Goal: Task Accomplishment & Management: Use online tool/utility

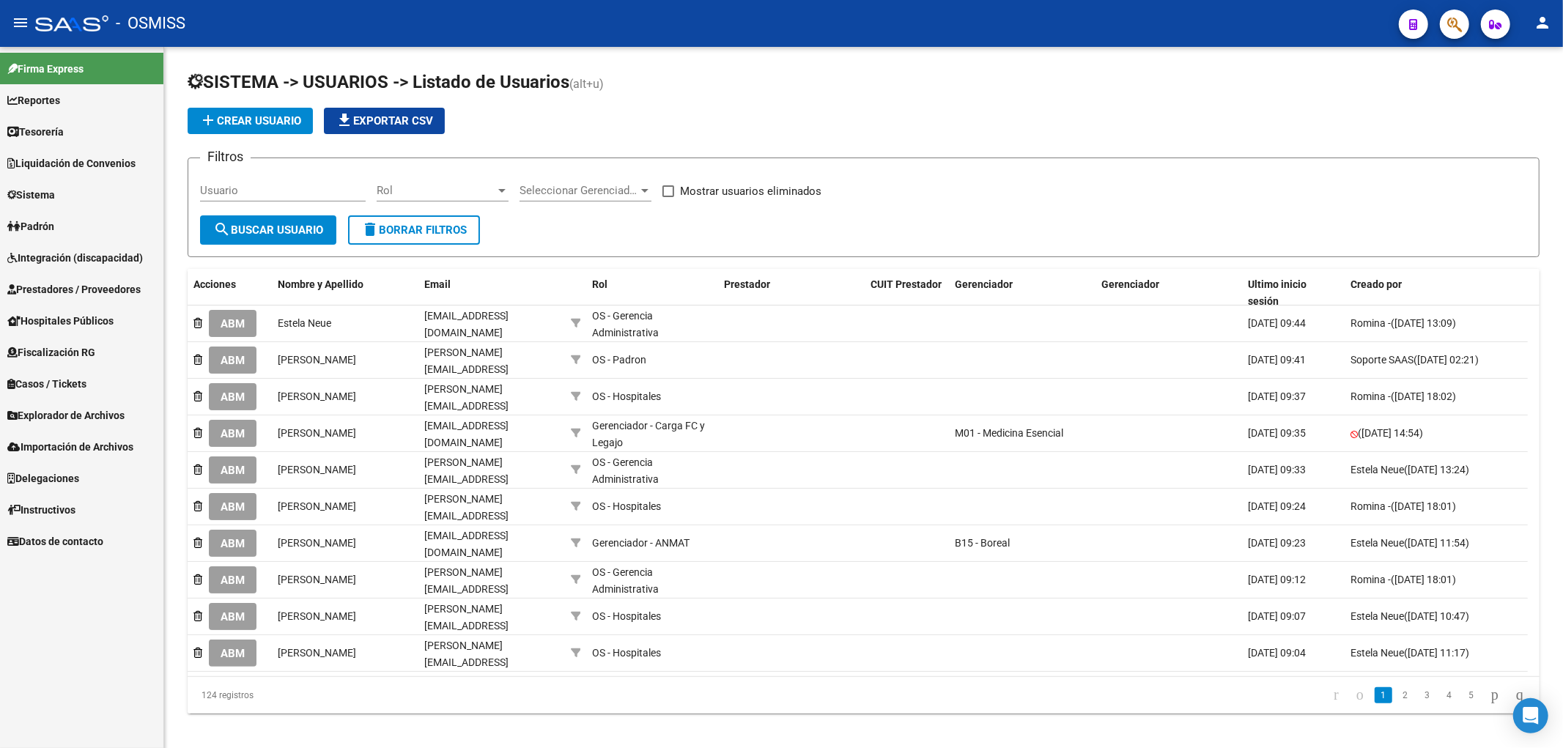
click at [63, 193] on link "Sistema" at bounding box center [81, 195] width 163 height 32
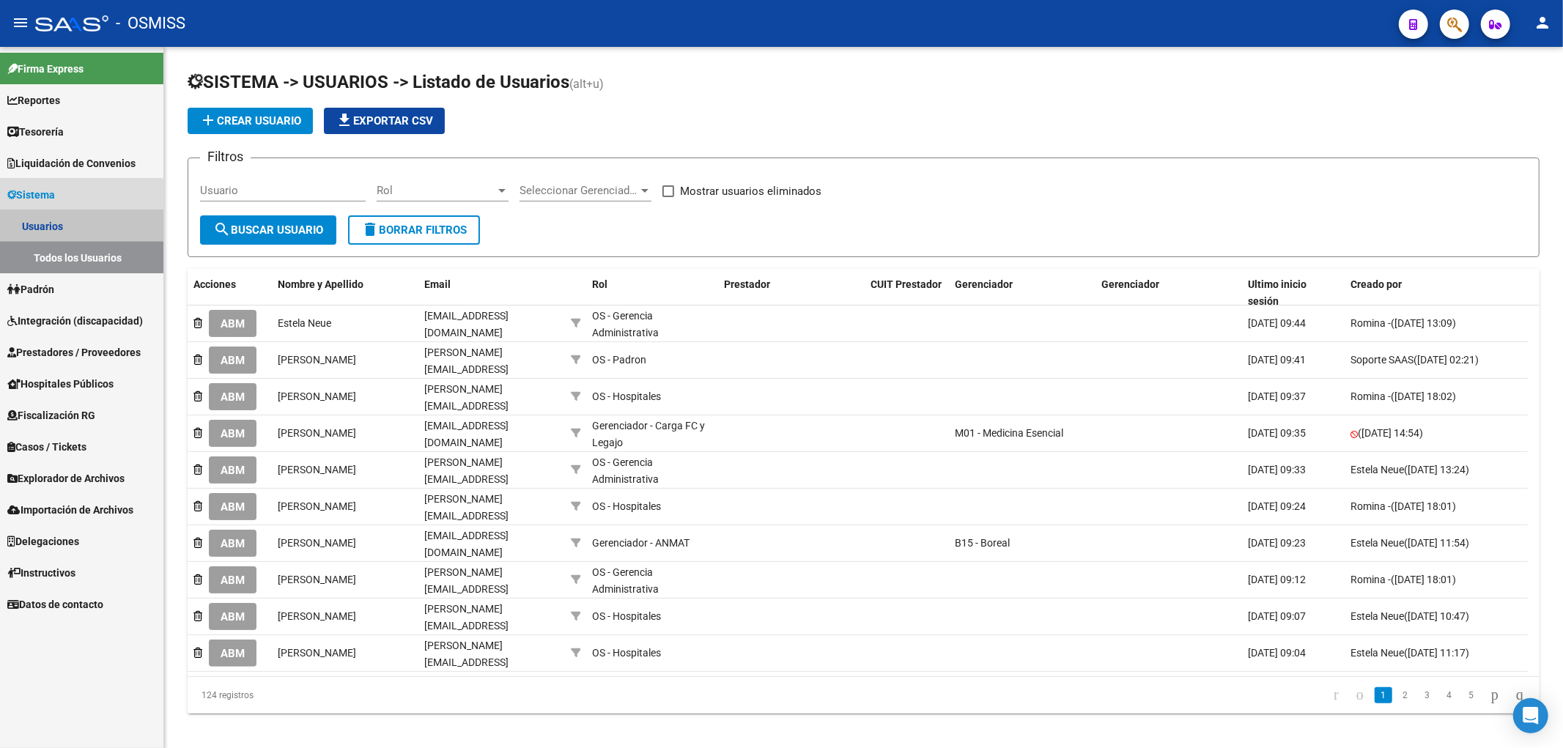
click at [72, 259] on link "Todos los Usuarios" at bounding box center [81, 258] width 163 height 32
click at [53, 290] on span "Padrón" at bounding box center [30, 289] width 47 height 16
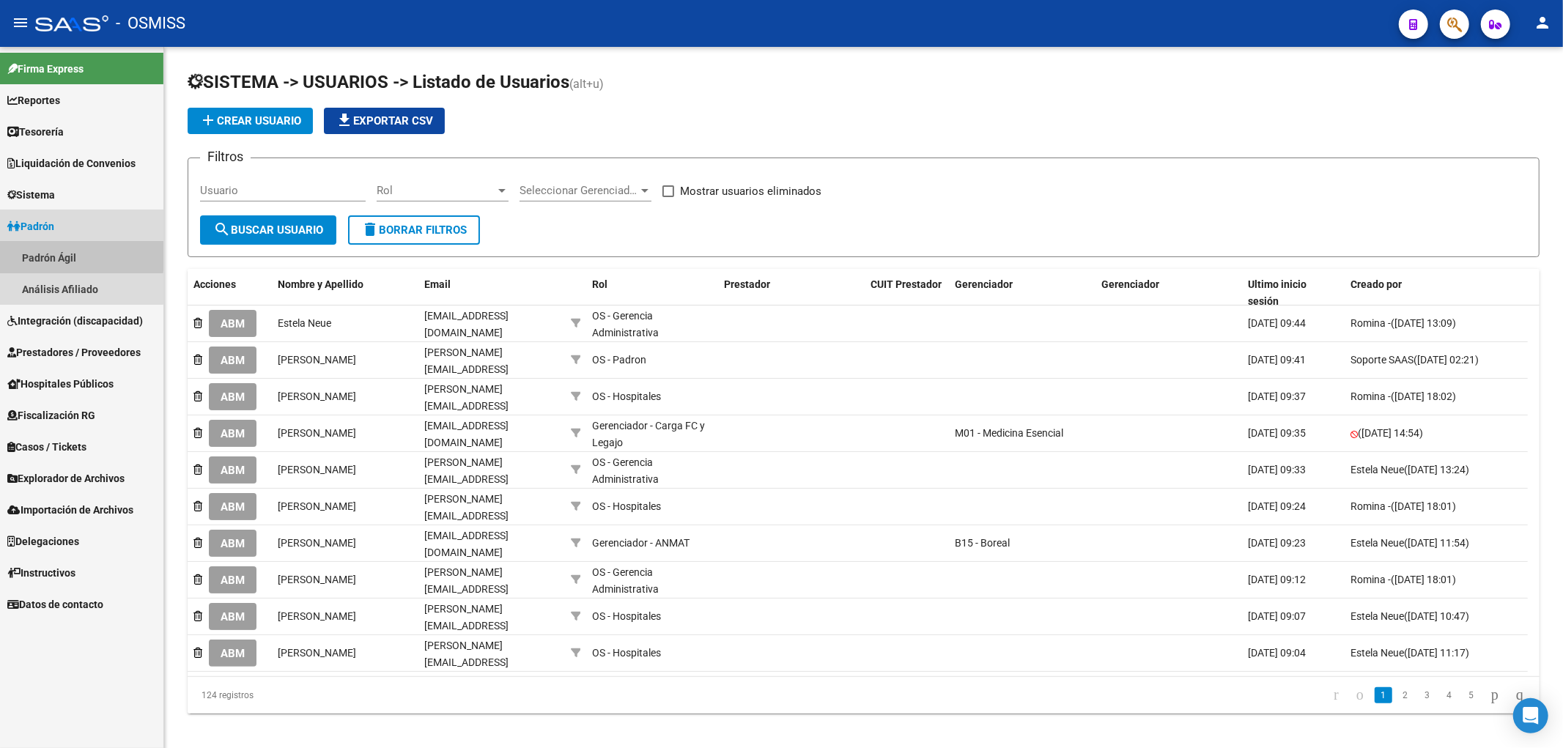
click at [51, 254] on link "Padrón Ágil" at bounding box center [81, 258] width 163 height 32
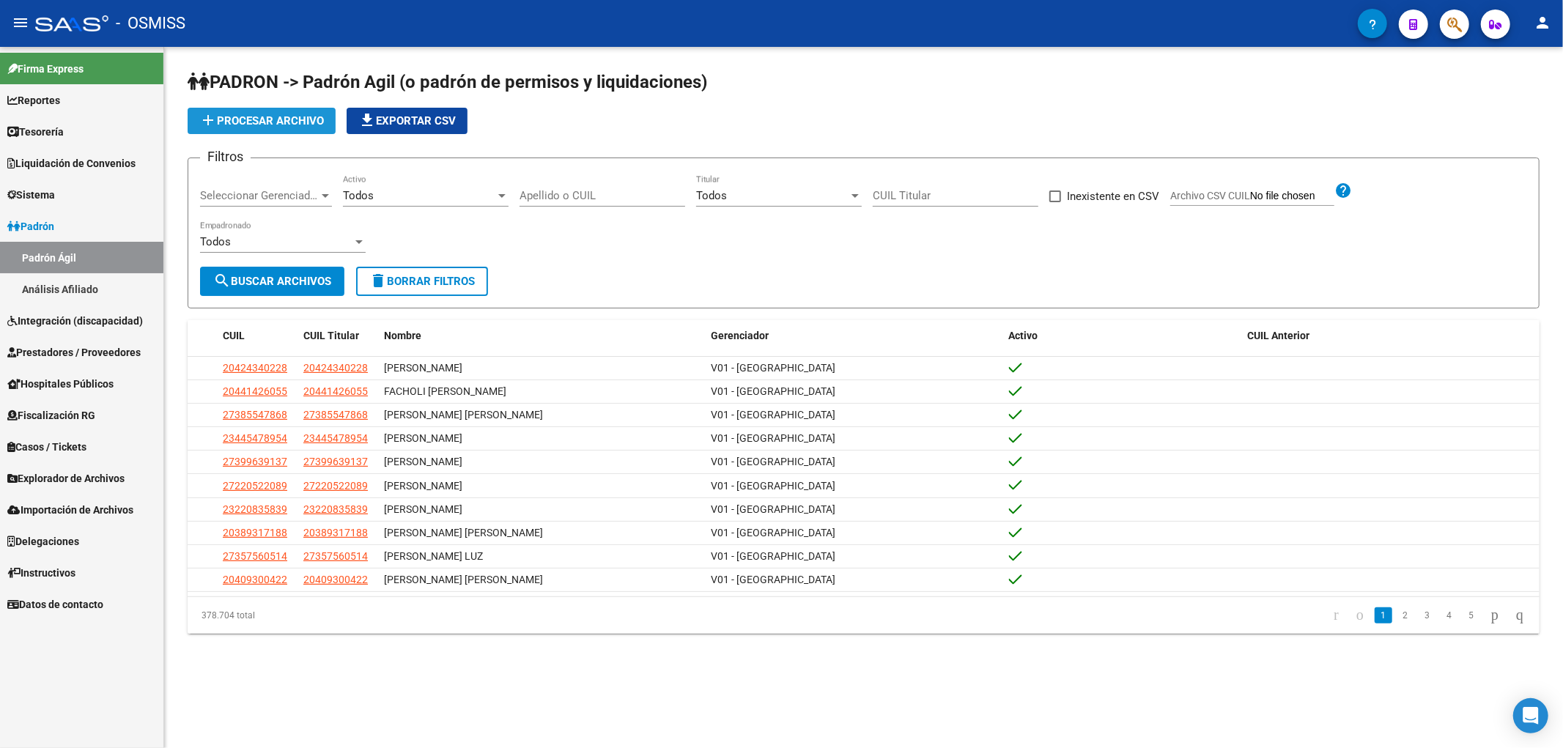
click at [250, 119] on span "add Procesar archivo" at bounding box center [261, 120] width 125 height 13
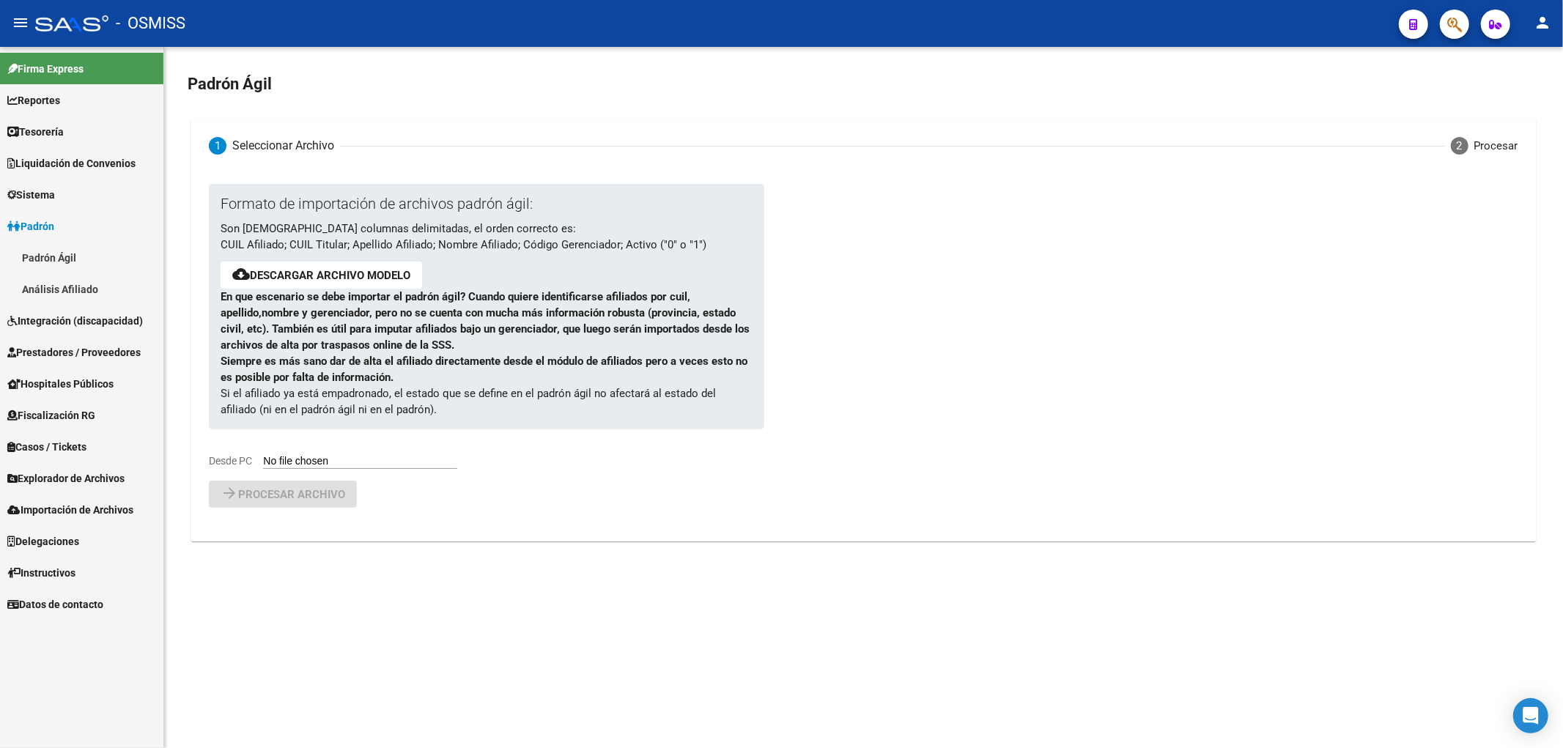
click at [327, 458] on input "Desde PC" at bounding box center [360, 462] width 194 height 14
type input "C:\fakepath\250811_0.csv"
click at [328, 525] on span "arrow_forward Procesar archivo" at bounding box center [283, 531] width 125 height 13
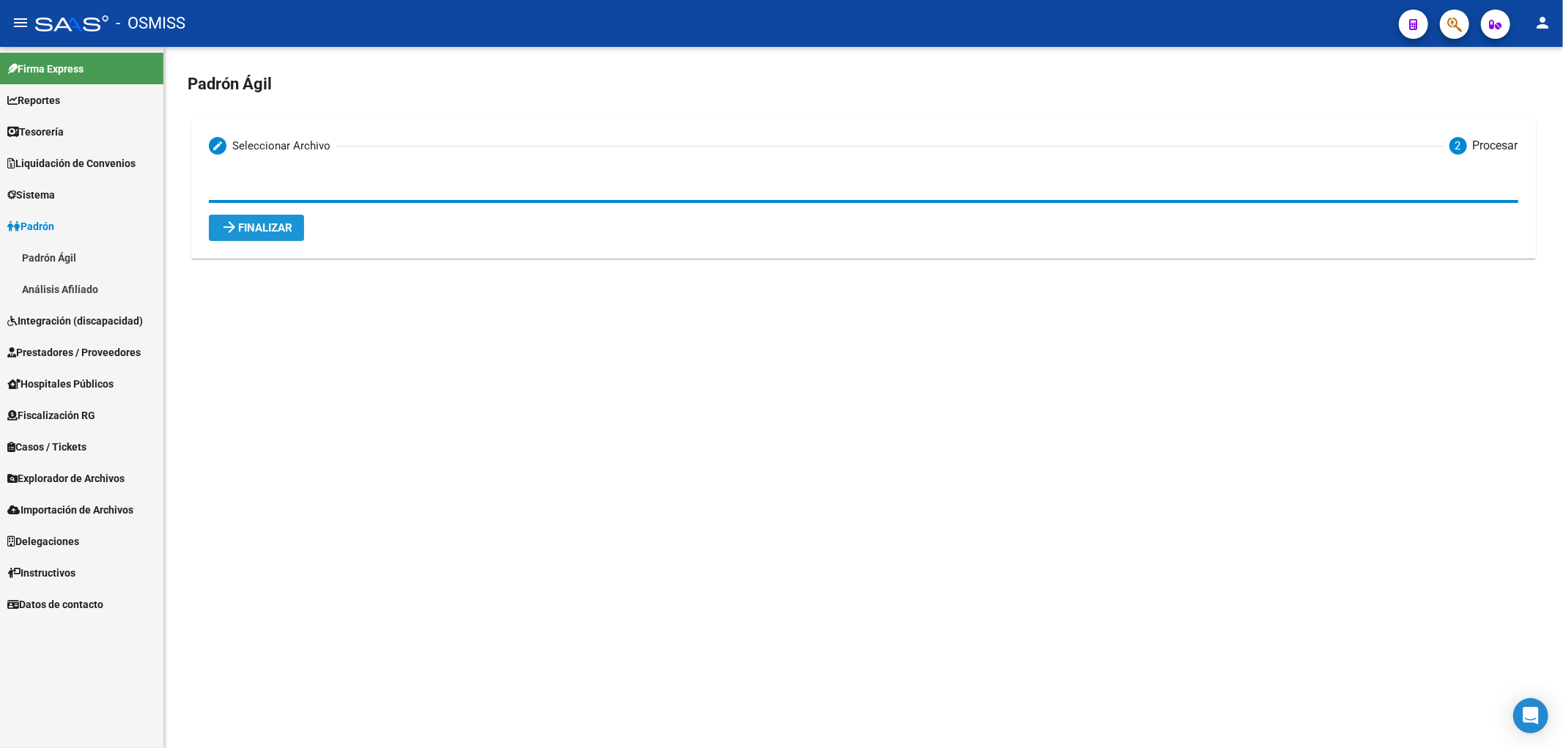
click at [265, 215] on button "arrow_forward Finalizar" at bounding box center [256, 228] width 95 height 26
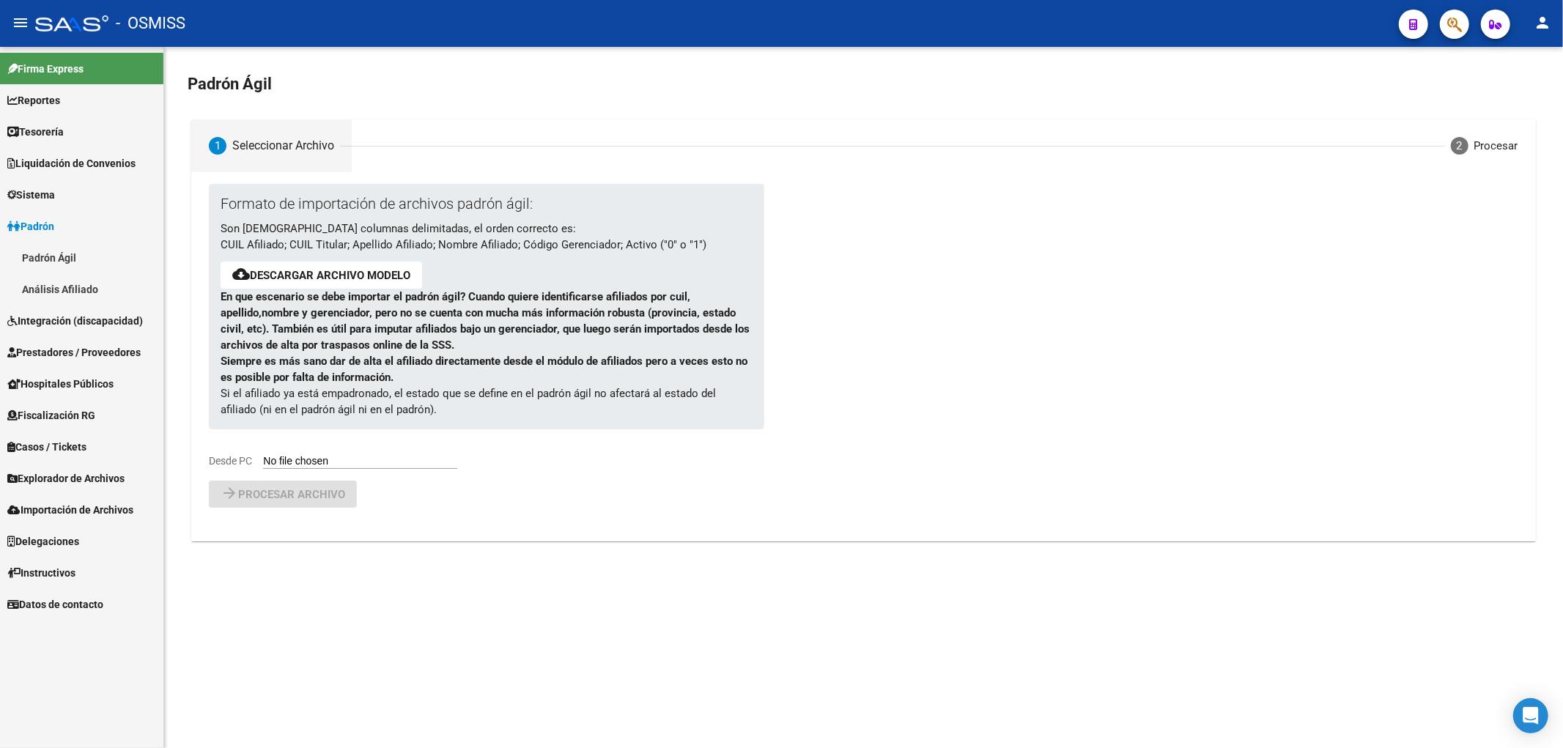
click at [367, 460] on input "Desde PC" at bounding box center [360, 462] width 194 height 14
type input "C:\fakepath\250811_1.csv"
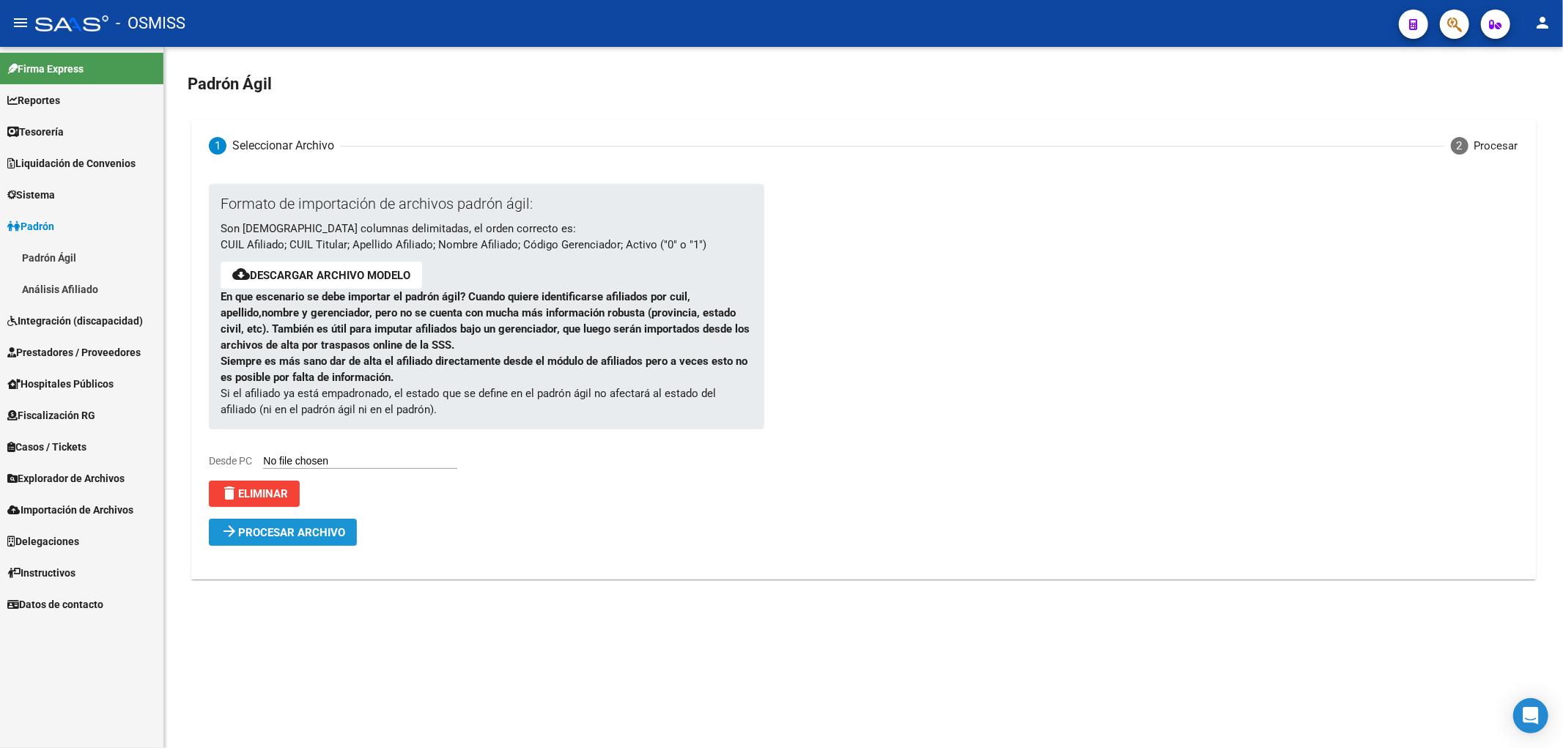
click at [270, 544] on button "arrow_forward Procesar archivo" at bounding box center [283, 532] width 148 height 27
click at [503, 559] on span "Errores (29) Haga click para visualizarlos. Verifique el archivo cargado." at bounding box center [408, 563] width 364 height 16
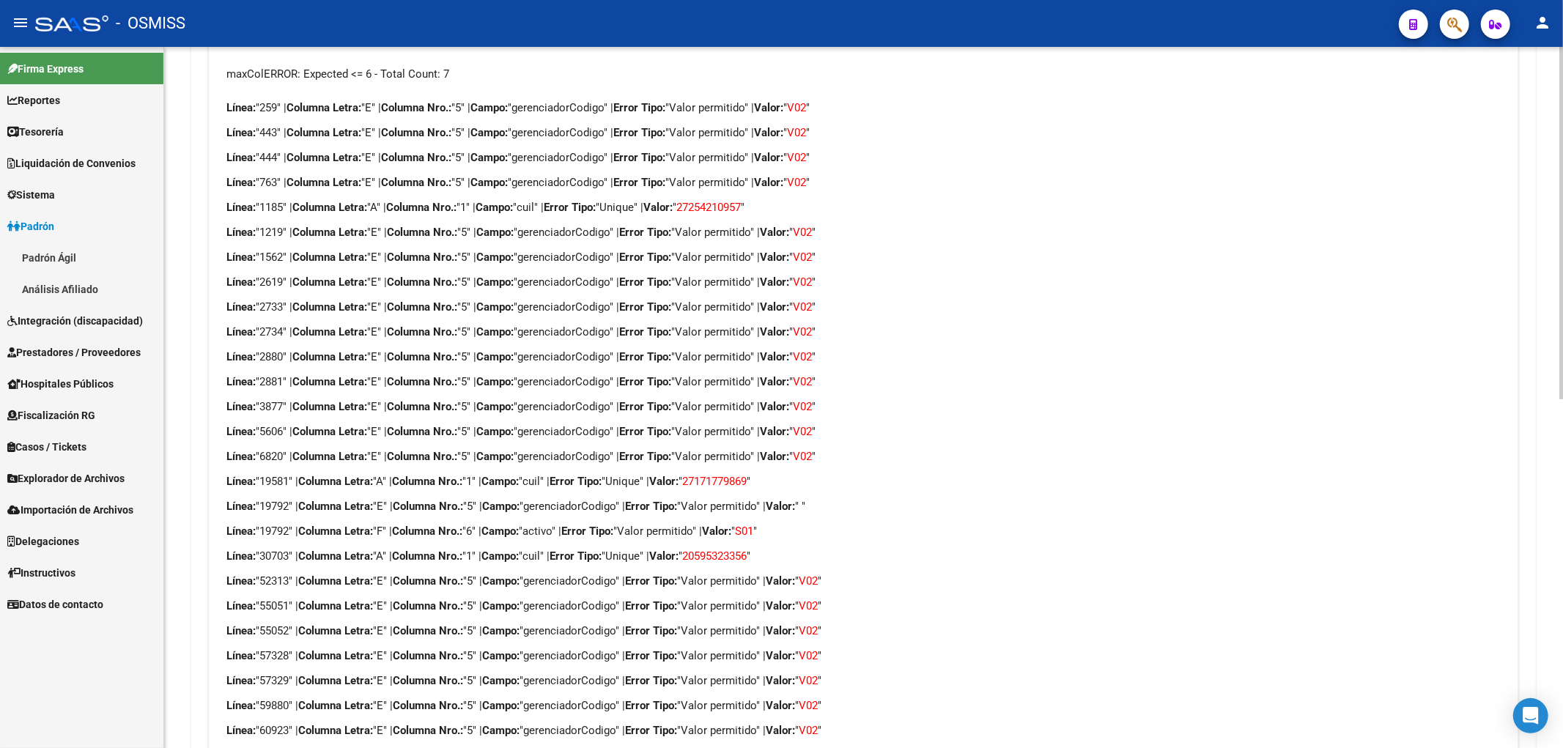
scroll to position [695, 0]
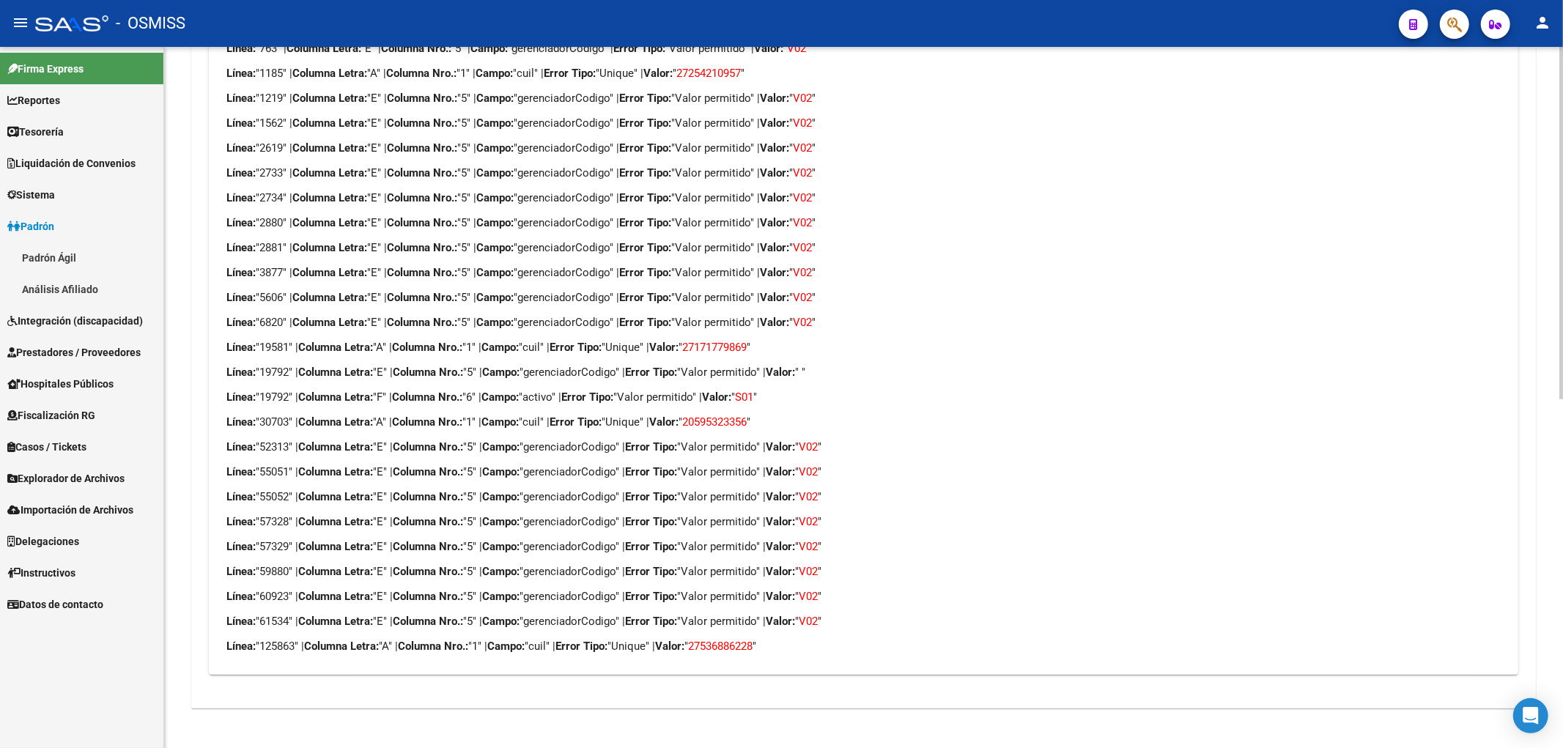
click at [1172, 196] on p "Línea: "2734" | Columna Letra: "E" | Columna Nro.: "5" | Campo: "gerenciadorCod…" at bounding box center [862, 198] width 1273 height 16
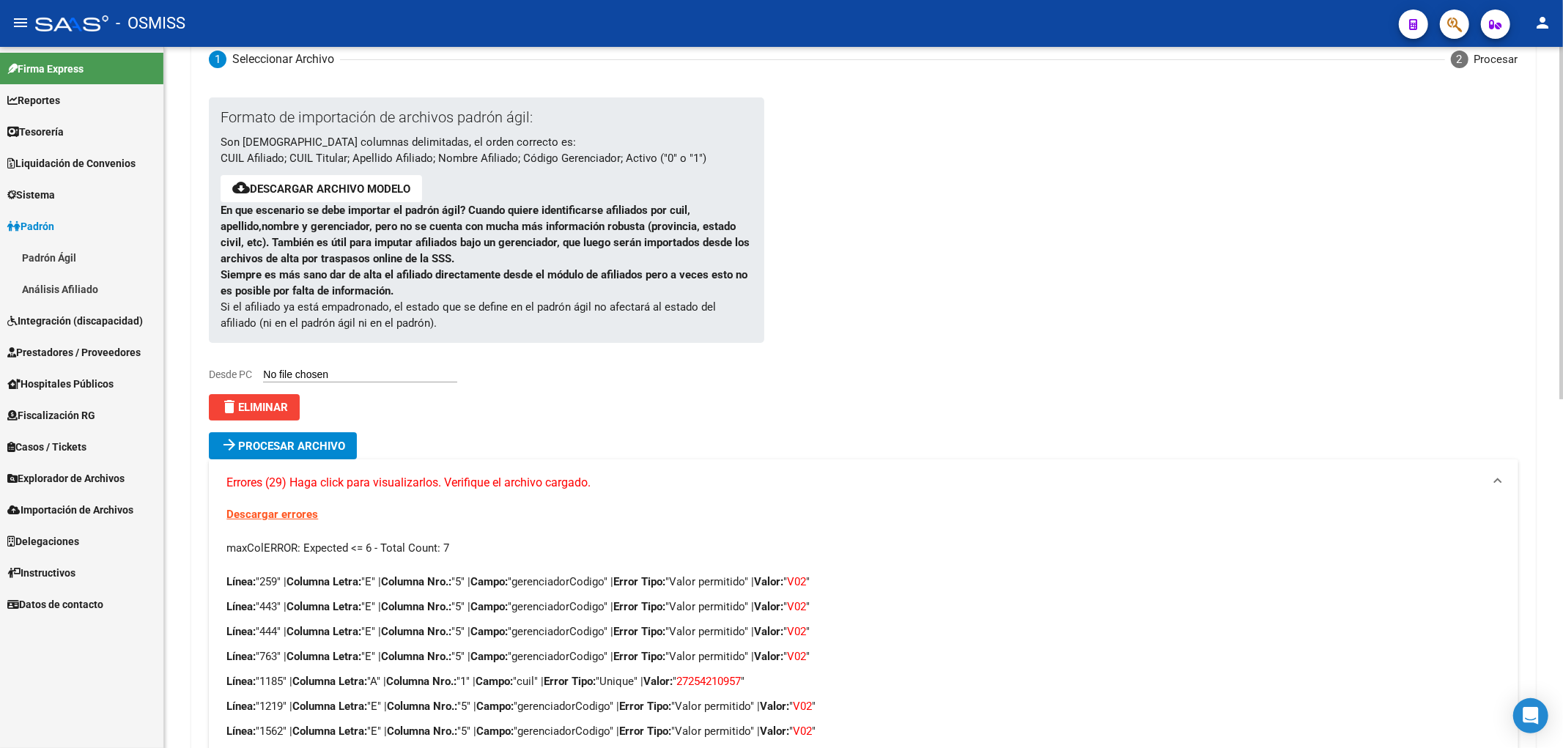
scroll to position [0, 0]
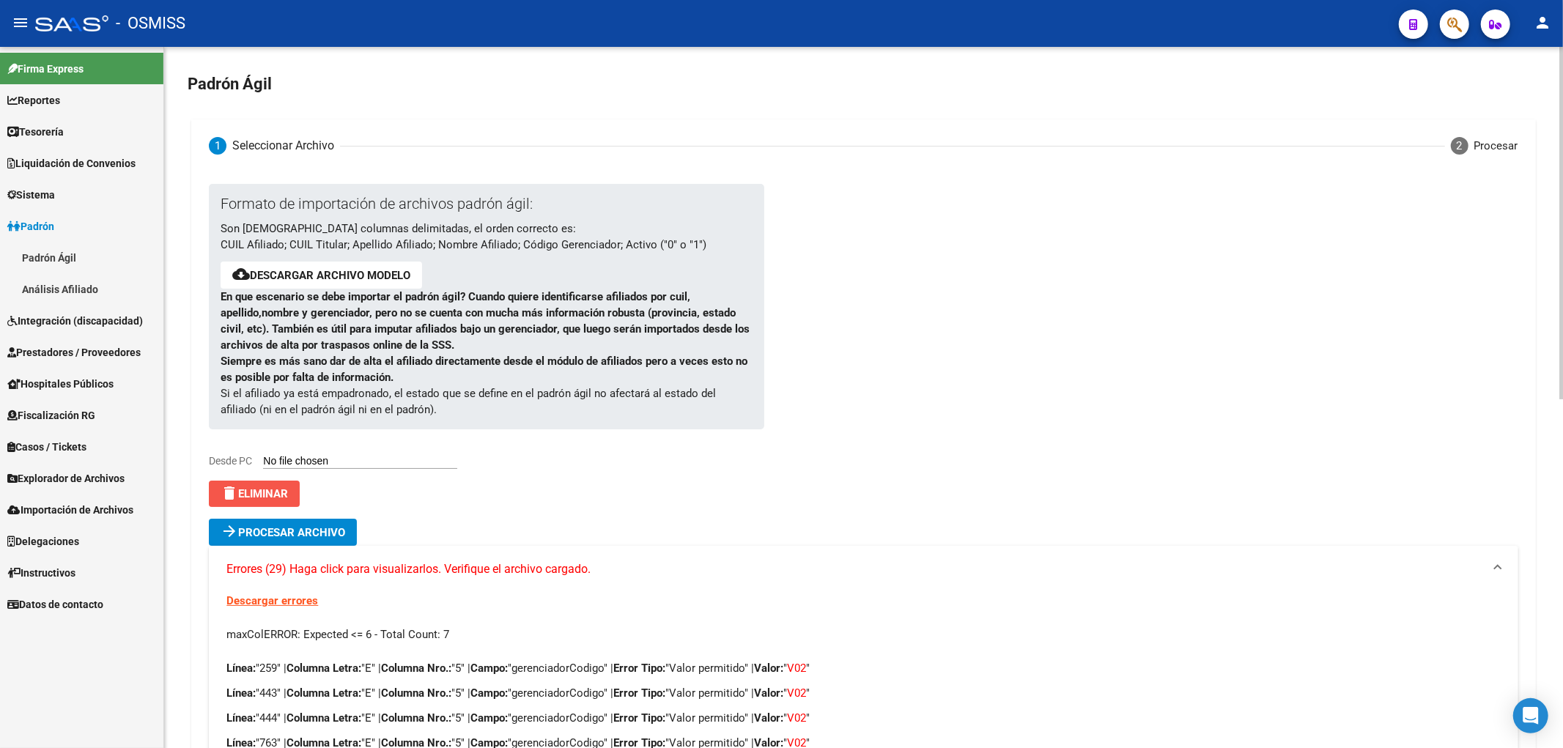
click at [295, 492] on button "delete Eliminar" at bounding box center [254, 494] width 91 height 26
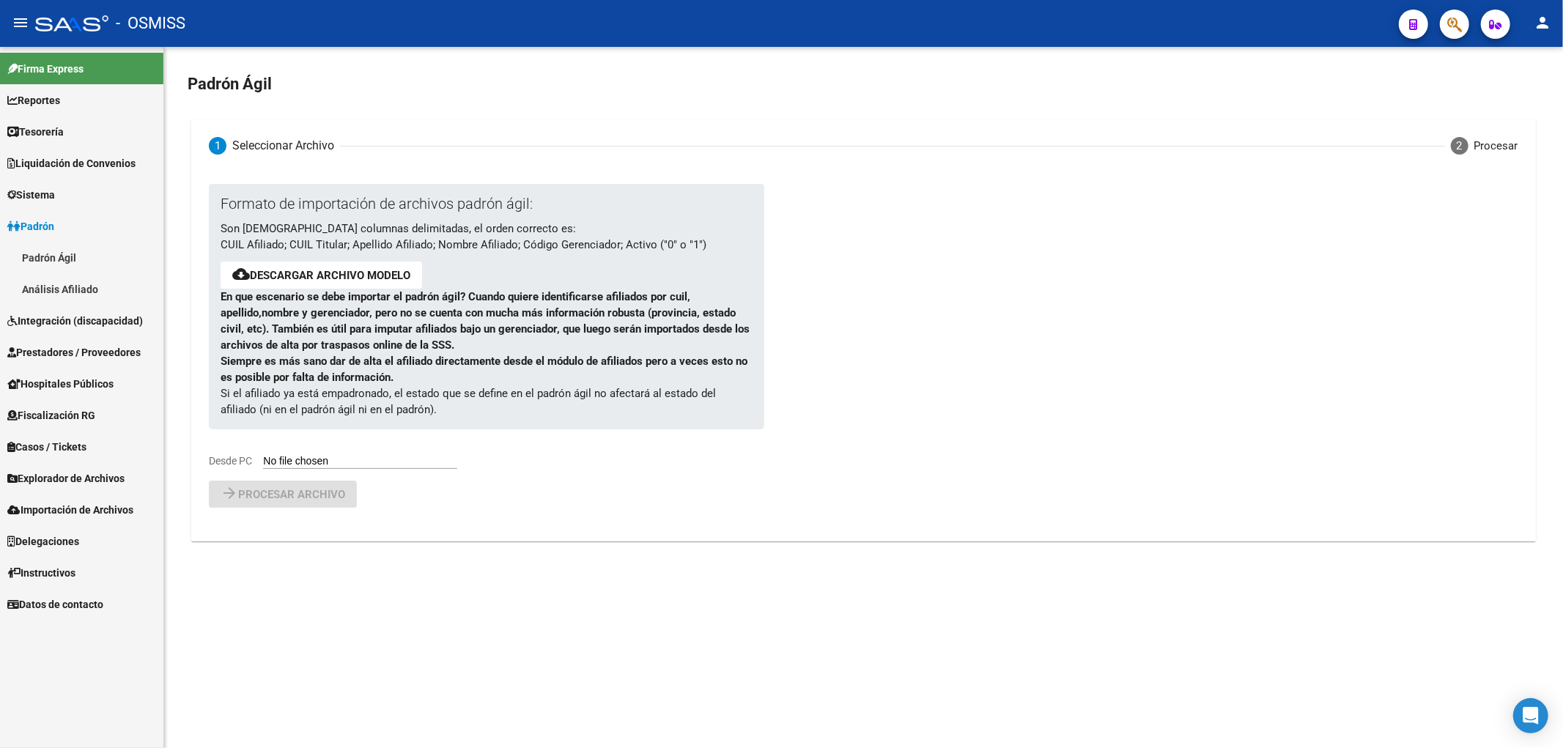
click at [297, 465] on input "Desde PC" at bounding box center [360, 462] width 194 height 14
type input "C:\fakepath\250811_1.csv"
click at [287, 540] on button "arrow_forward Procesar archivo" at bounding box center [283, 532] width 148 height 27
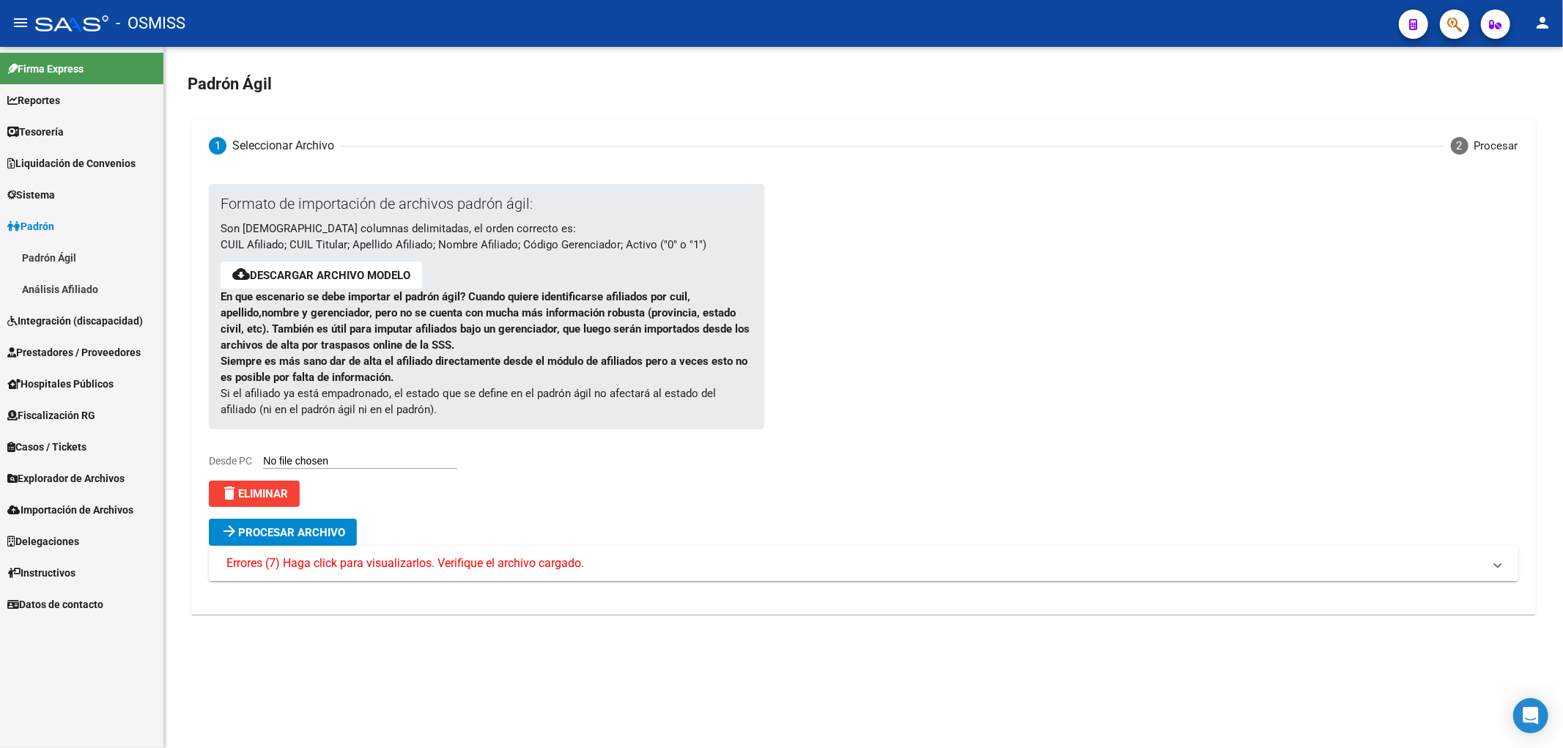
click at [333, 561] on span "Errores (7) Haga click para visualizarlos. Verifique el archivo cargado." at bounding box center [405, 563] width 358 height 16
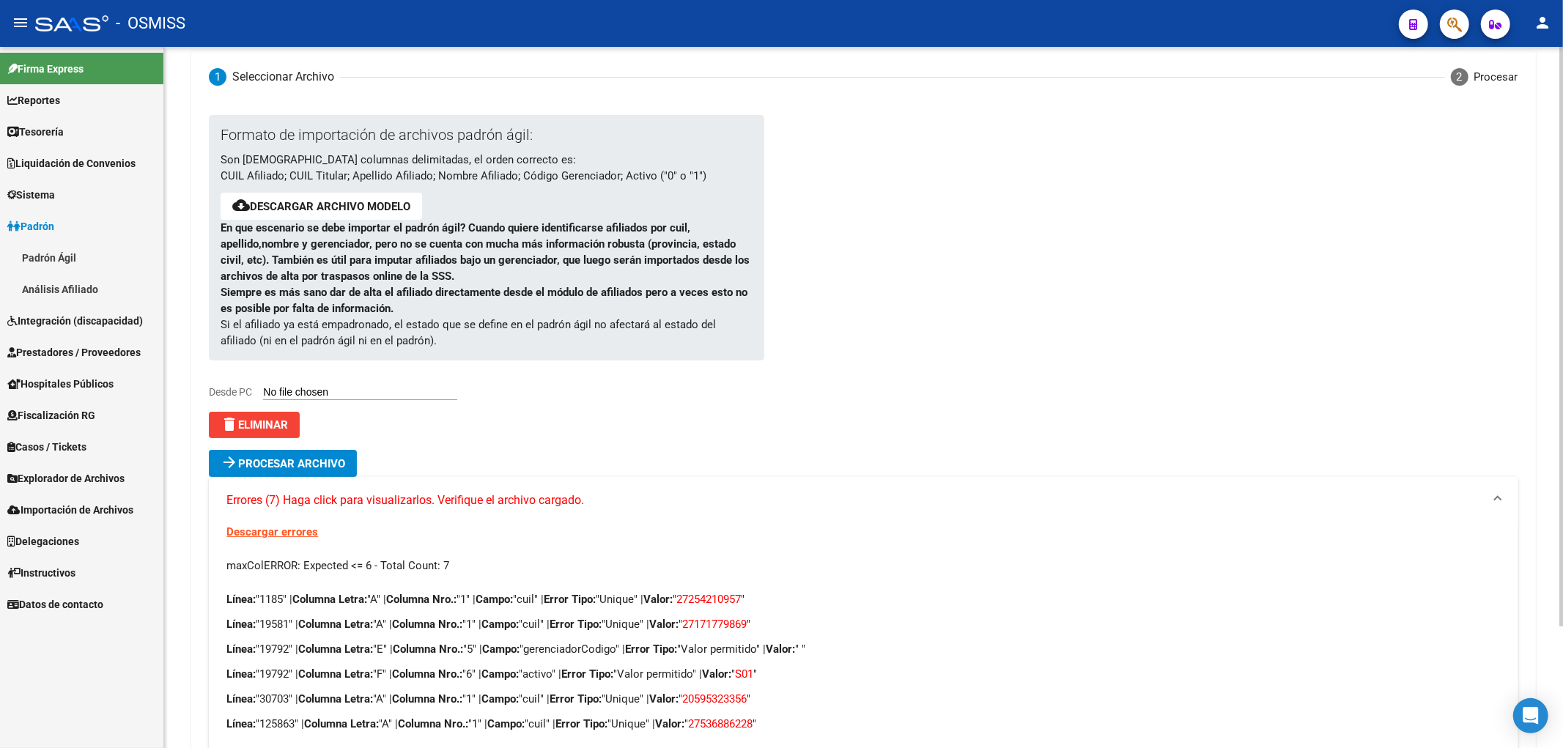
scroll to position [147, 0]
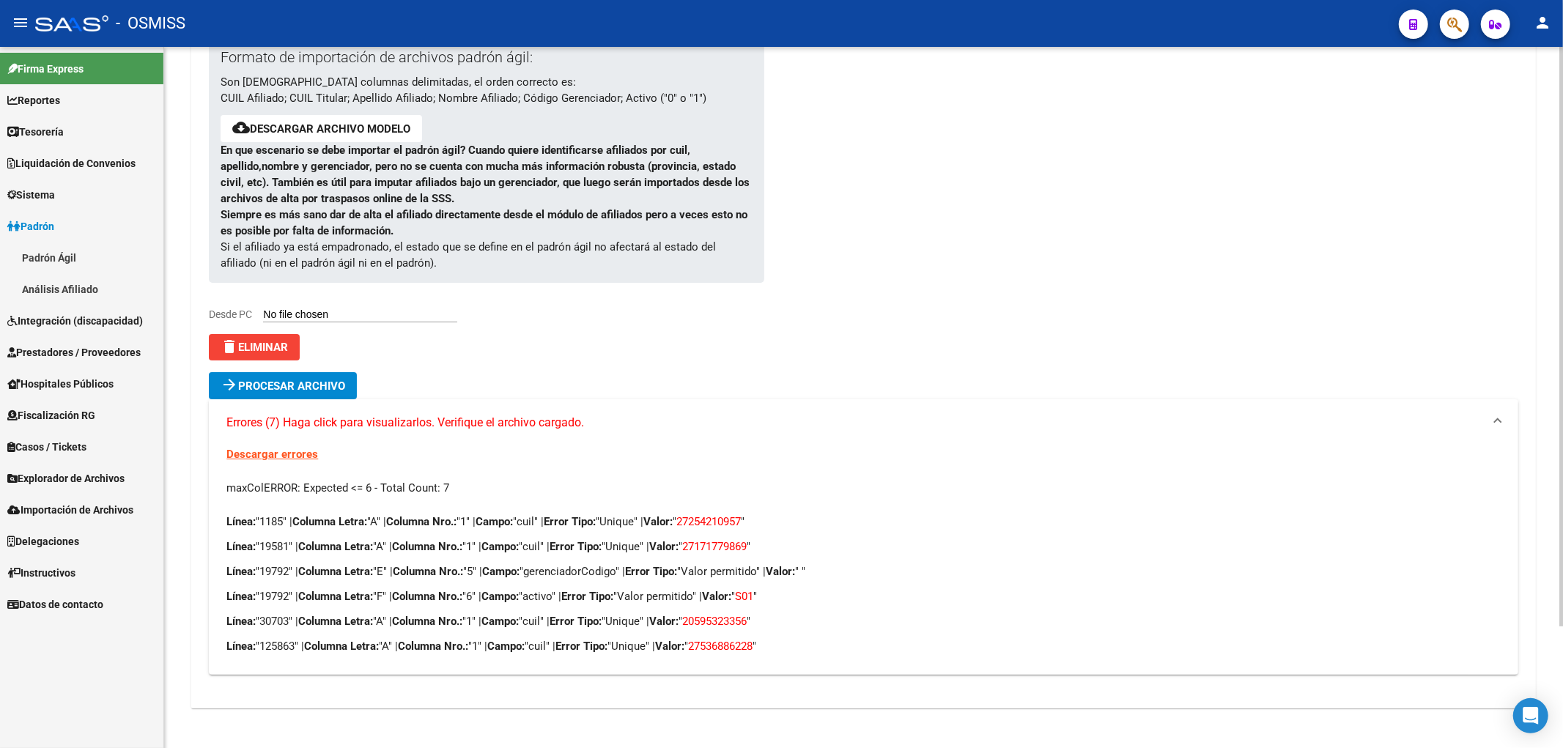
click at [773, 520] on p "Línea: "1185" | Columna Letra: "A" | Columna Nro.: "1" | Campo: "cuil" | Error …" at bounding box center [862, 522] width 1273 height 16
drag, startPoint x: 772, startPoint y: 521, endPoint x: 704, endPoint y: 519, distance: 67.4
click at [704, 519] on p "Línea: "1185" | Columna Letra: "A" | Columna Nro.: "1" | Campo: "cuil" | Error …" at bounding box center [862, 522] width 1273 height 16
copy span "27254210957"
click at [672, 540] on p "Línea: "19581" | Columna Letra: "A" | Columna Nro.: "1" | Campo: "cuil" | Error…" at bounding box center [862, 547] width 1273 height 16
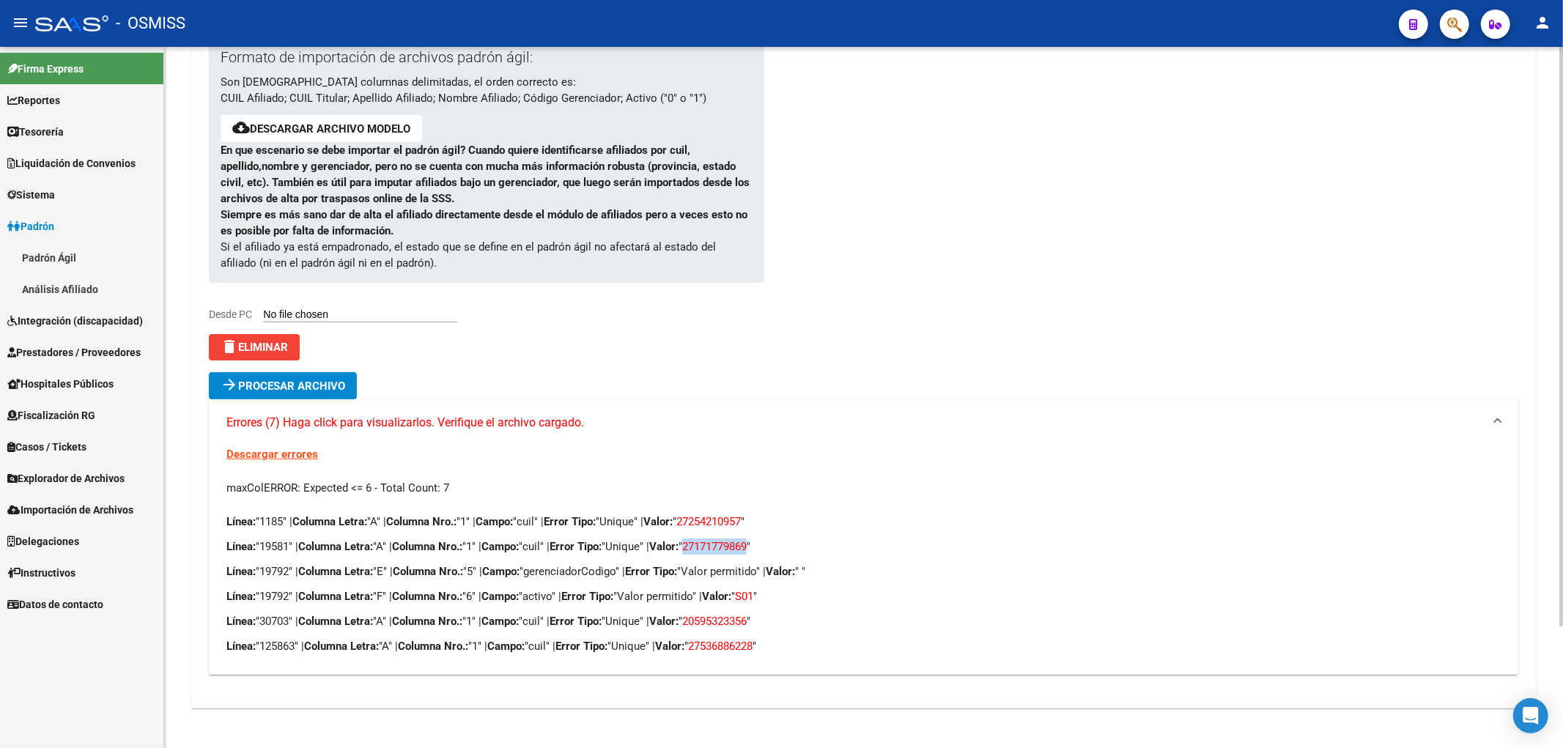
drag, startPoint x: 777, startPoint y: 544, endPoint x: 711, endPoint y: 544, distance: 66.7
click at [711, 544] on p "Línea: "19581" | Columna Letra: "A" | Columna Nro.: "1" | Campo: "cuil" | Error…" at bounding box center [862, 547] width 1273 height 16
copy span "27171779869"
click at [658, 352] on div "Formato de importación de archivos padrón ágil: Son [DEMOGRAPHIC_DATA] columnas…" at bounding box center [475, 198] width 532 height 323
drag, startPoint x: 779, startPoint y: 624, endPoint x: 712, endPoint y: 626, distance: 66.7
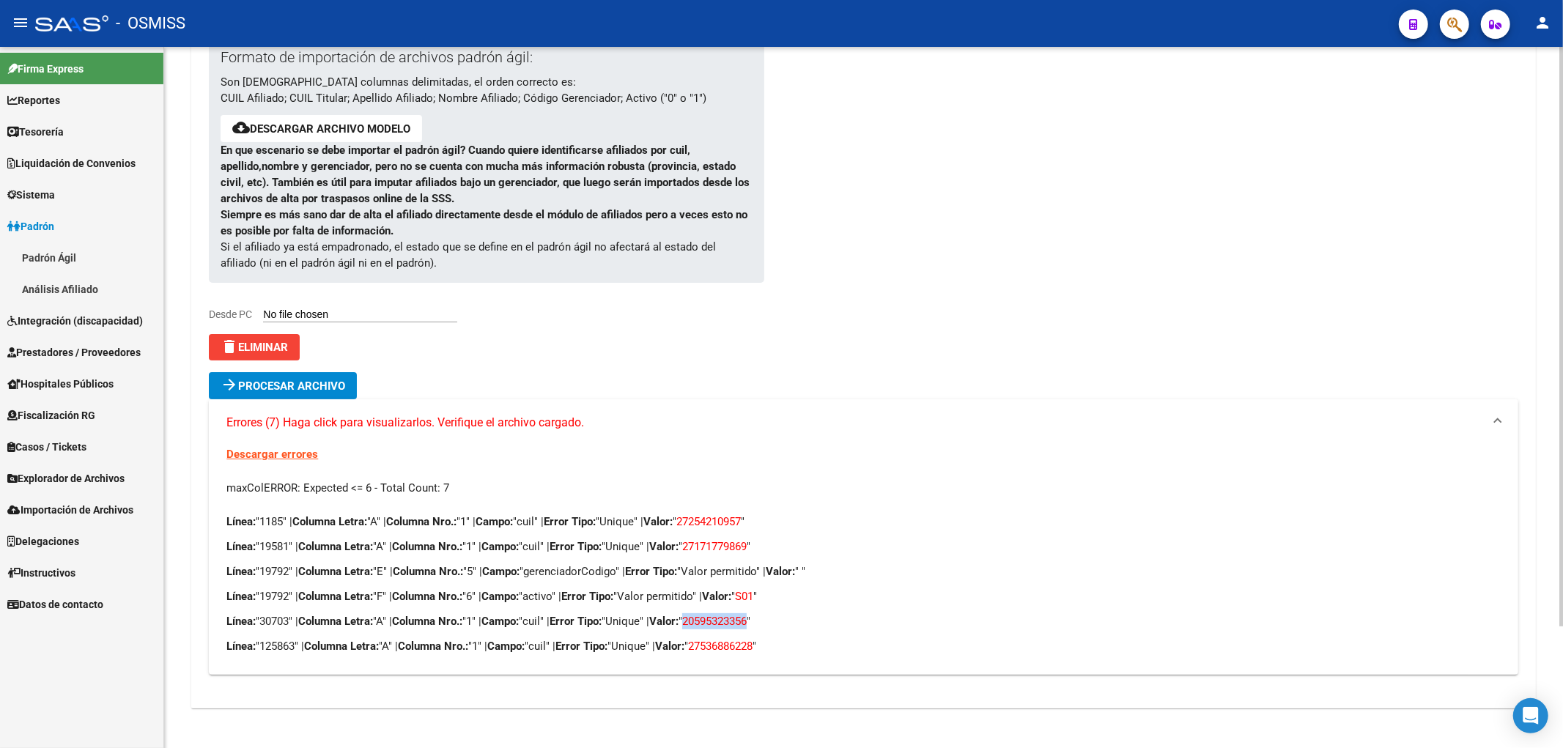
click at [712, 626] on span "20595323356" at bounding box center [714, 621] width 64 height 13
copy span "20595323356"
click at [645, 616] on p "Línea: "30703" | Columna Letra: "A" | Columna Nro.: "1" | Campo: "cuil" | Error…" at bounding box center [862, 621] width 1273 height 16
drag, startPoint x: 786, startPoint y: 647, endPoint x: 718, endPoint y: 645, distance: 68.2
click at [718, 645] on p "Línea: "125863" | Columna Letra: "A" | Columna Nro.: "1" | Campo: "cuil" | Erro…" at bounding box center [862, 646] width 1273 height 16
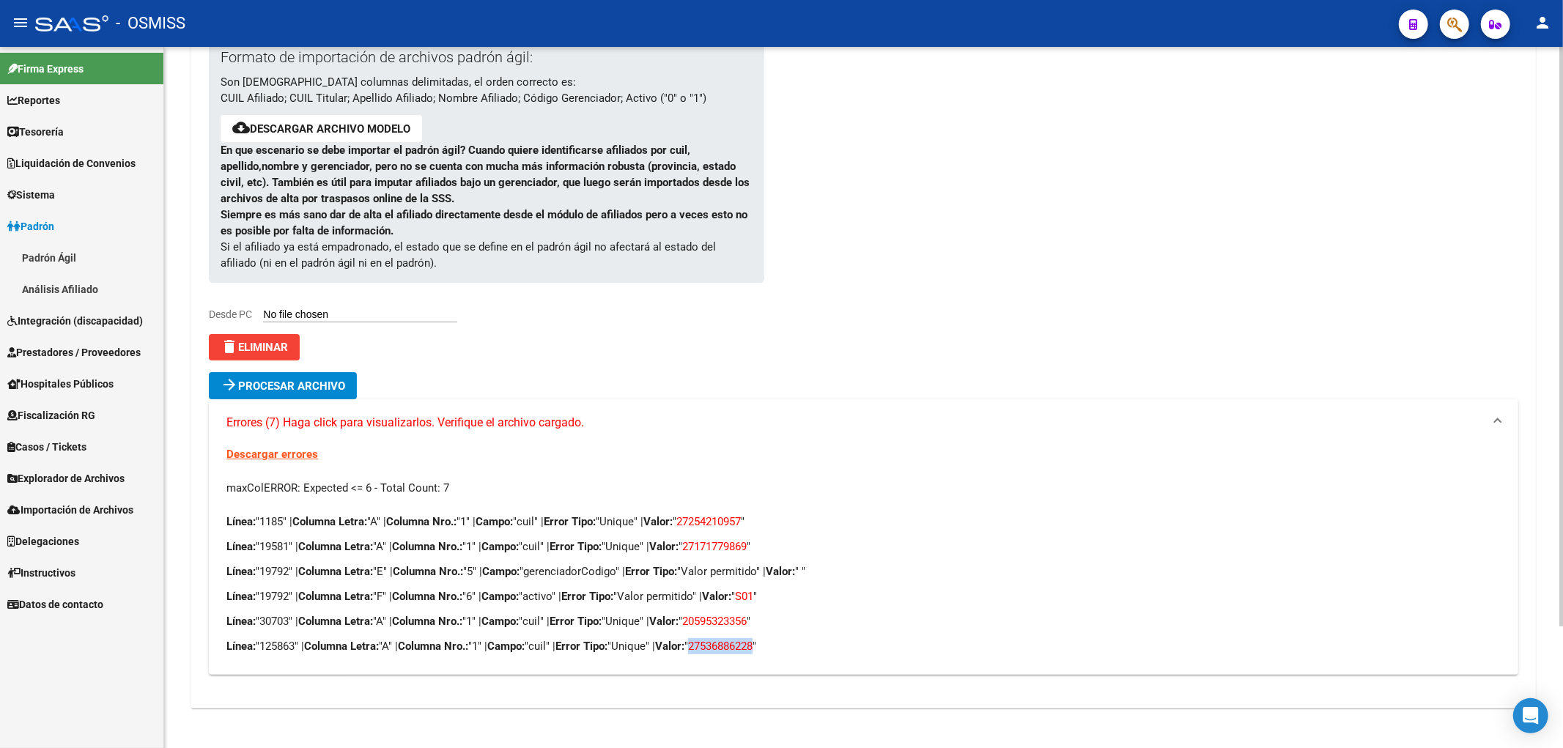
copy span "27536886228"
click at [1166, 470] on div "Descargar errores maxColERROR: Expected <= 6 - Total Count: 7 Línea: "1185" | C…" at bounding box center [863, 560] width 1309 height 229
click at [462, 602] on strong "Columna Nro.:" at bounding box center [427, 596] width 70 height 13
drag, startPoint x: 292, startPoint y: 594, endPoint x: 265, endPoint y: 601, distance: 27.9
click at [265, 601] on p "Línea: "19792" | Columna Letra: "F" | Columna Nro.: "6" | Campo: "activo" | Err…" at bounding box center [862, 596] width 1273 height 16
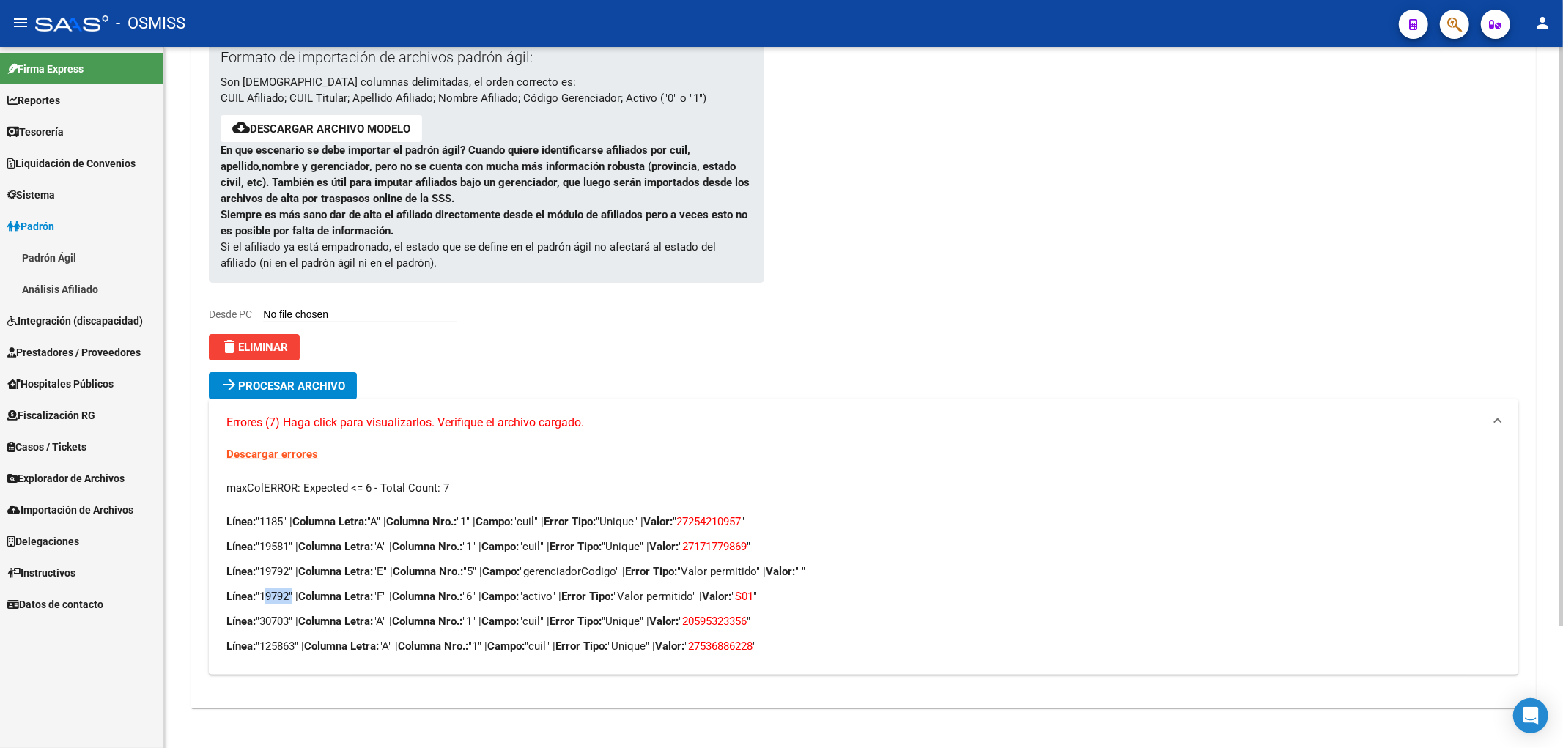
copy p "19792"
click at [1301, 430] on mat-panel-title "Errores (7) Haga click para visualizarlos. Verifique el archivo cargado." at bounding box center [854, 423] width 1256 height 16
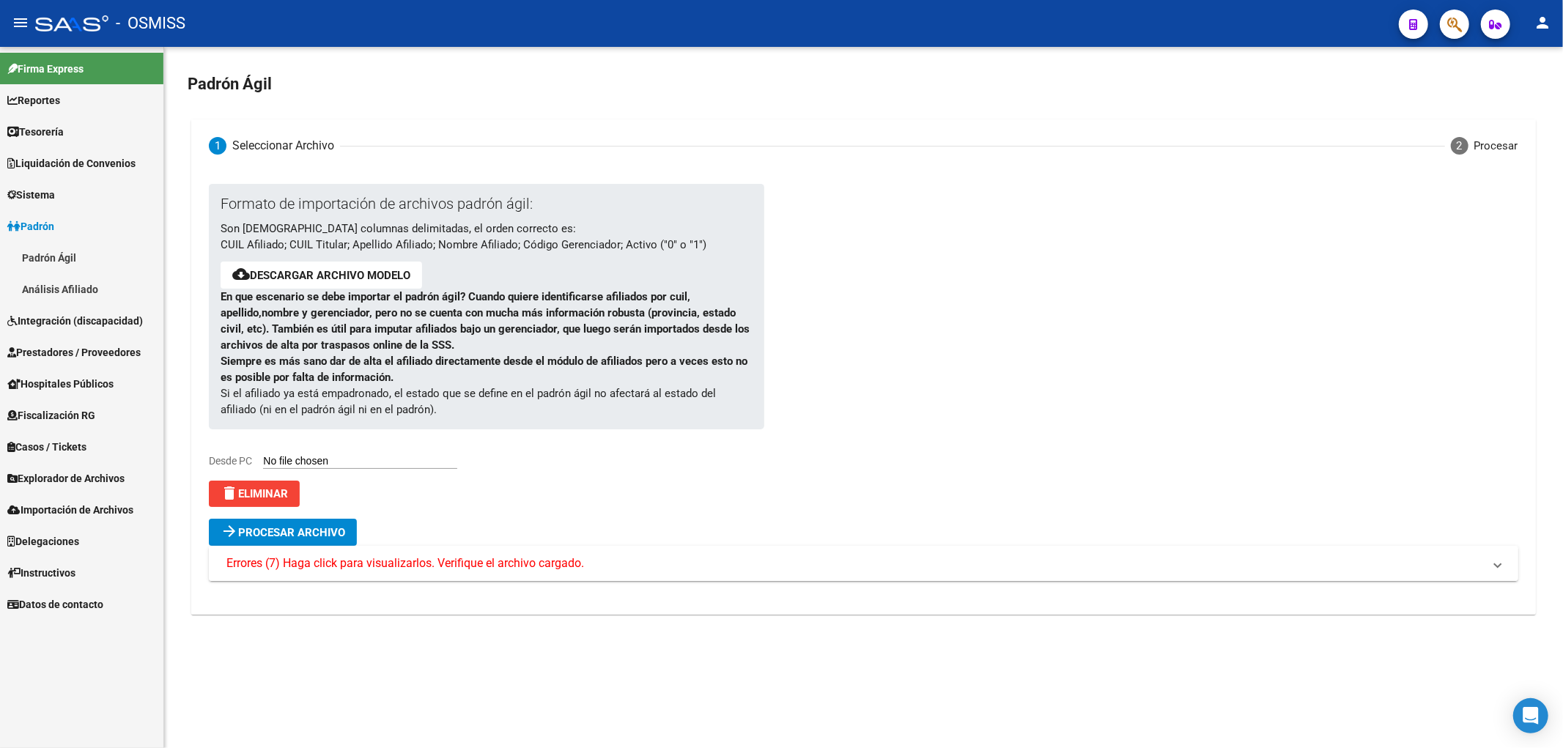
scroll to position [0, 0]
click at [322, 453] on div "Formato de importación de archivos padrón ágil: Son [DEMOGRAPHIC_DATA] columnas…" at bounding box center [475, 345] width 532 height 323
click at [295, 484] on button "delete Eliminar" at bounding box center [254, 494] width 91 height 26
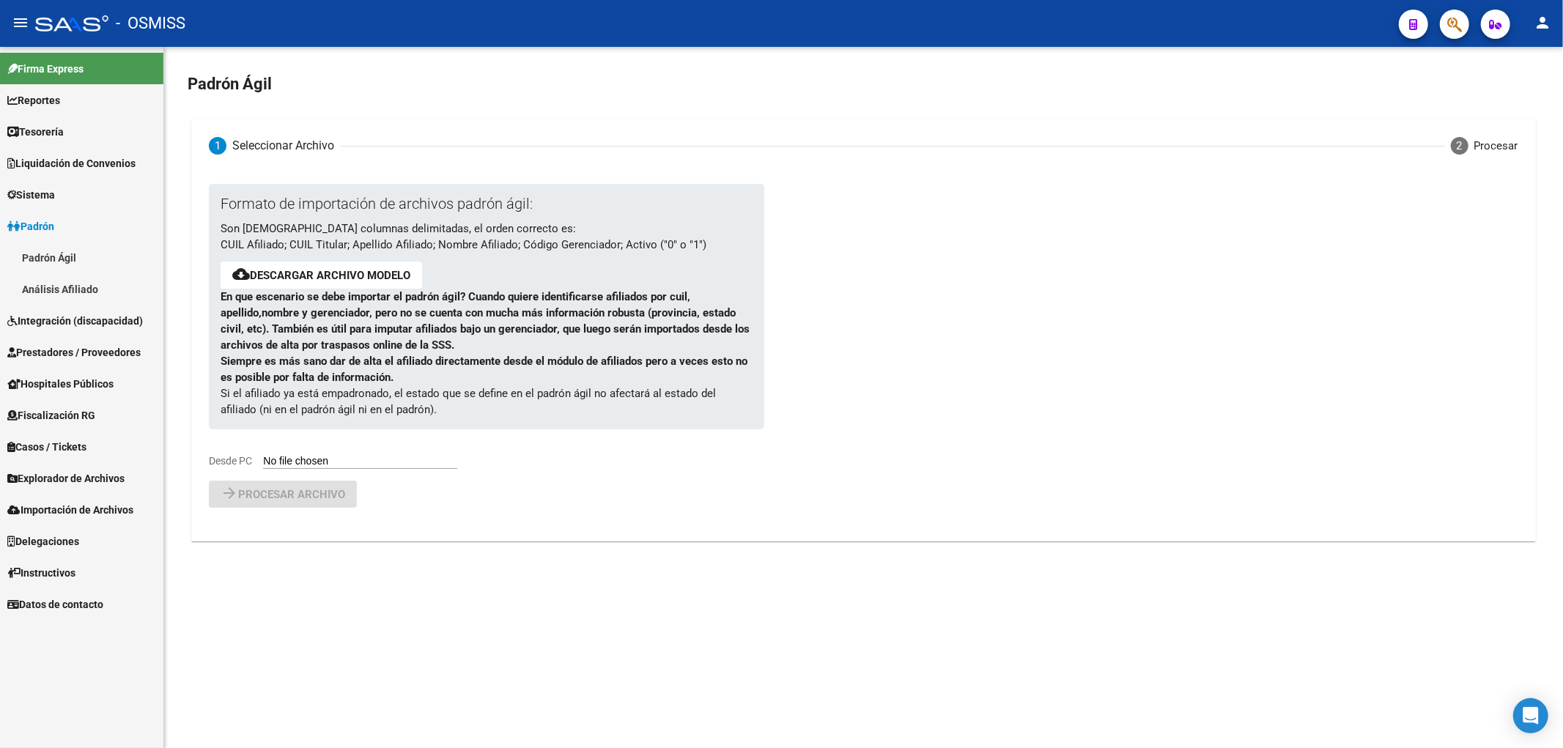
click at [318, 459] on input "Desde PC" at bounding box center [360, 462] width 194 height 14
type input "C:\fakepath\250811_1.csv"
click at [340, 543] on button "arrow_forward Procesar archivo" at bounding box center [283, 532] width 148 height 27
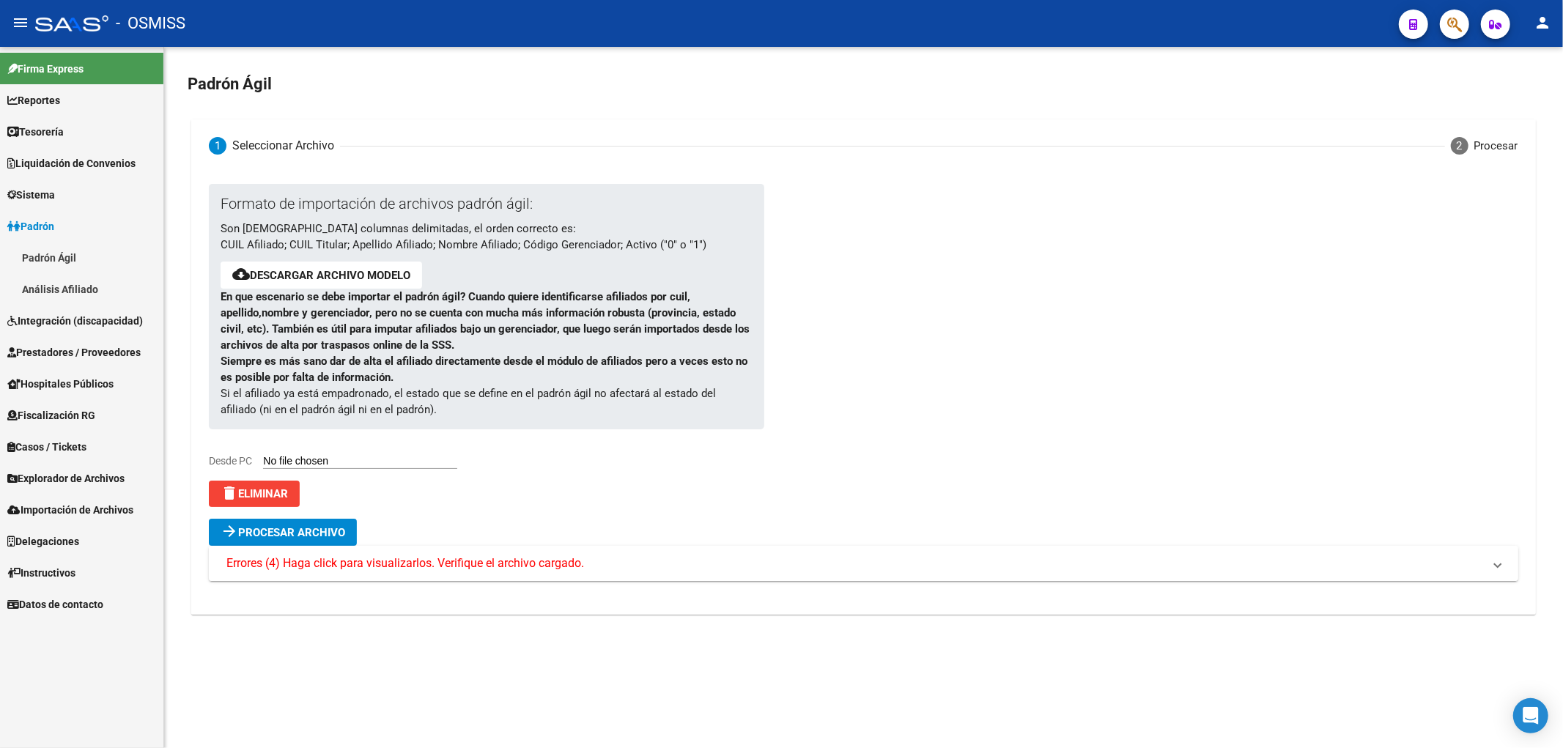
click at [550, 558] on span "Errores (4) Haga click para visualizarlos. Verifique el archivo cargado." at bounding box center [405, 563] width 358 height 16
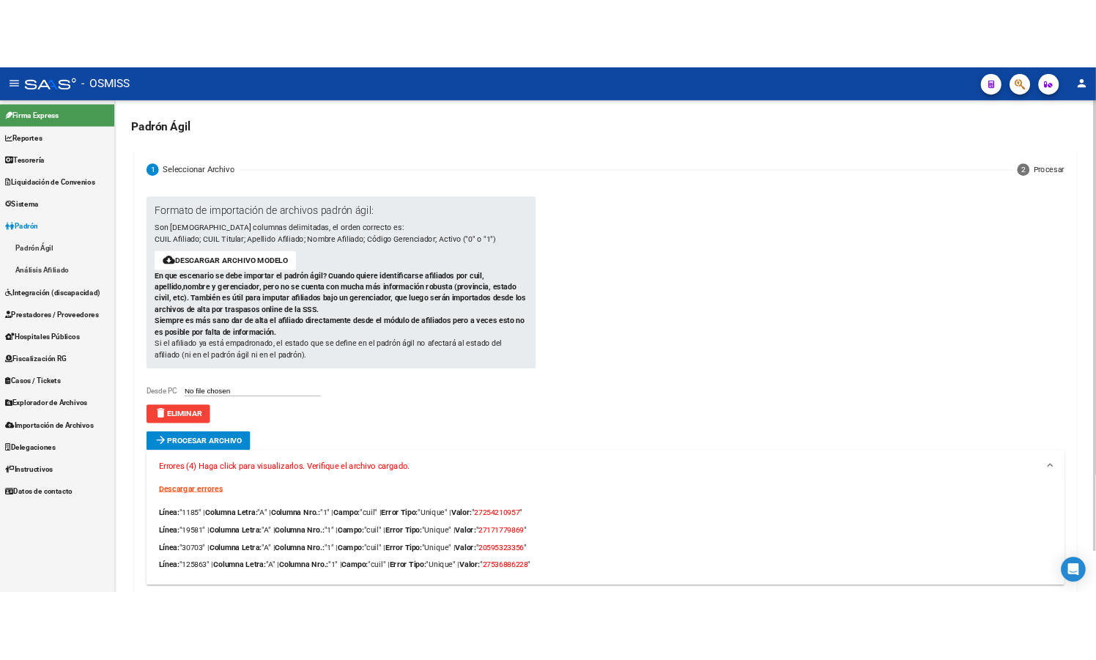
scroll to position [63, 0]
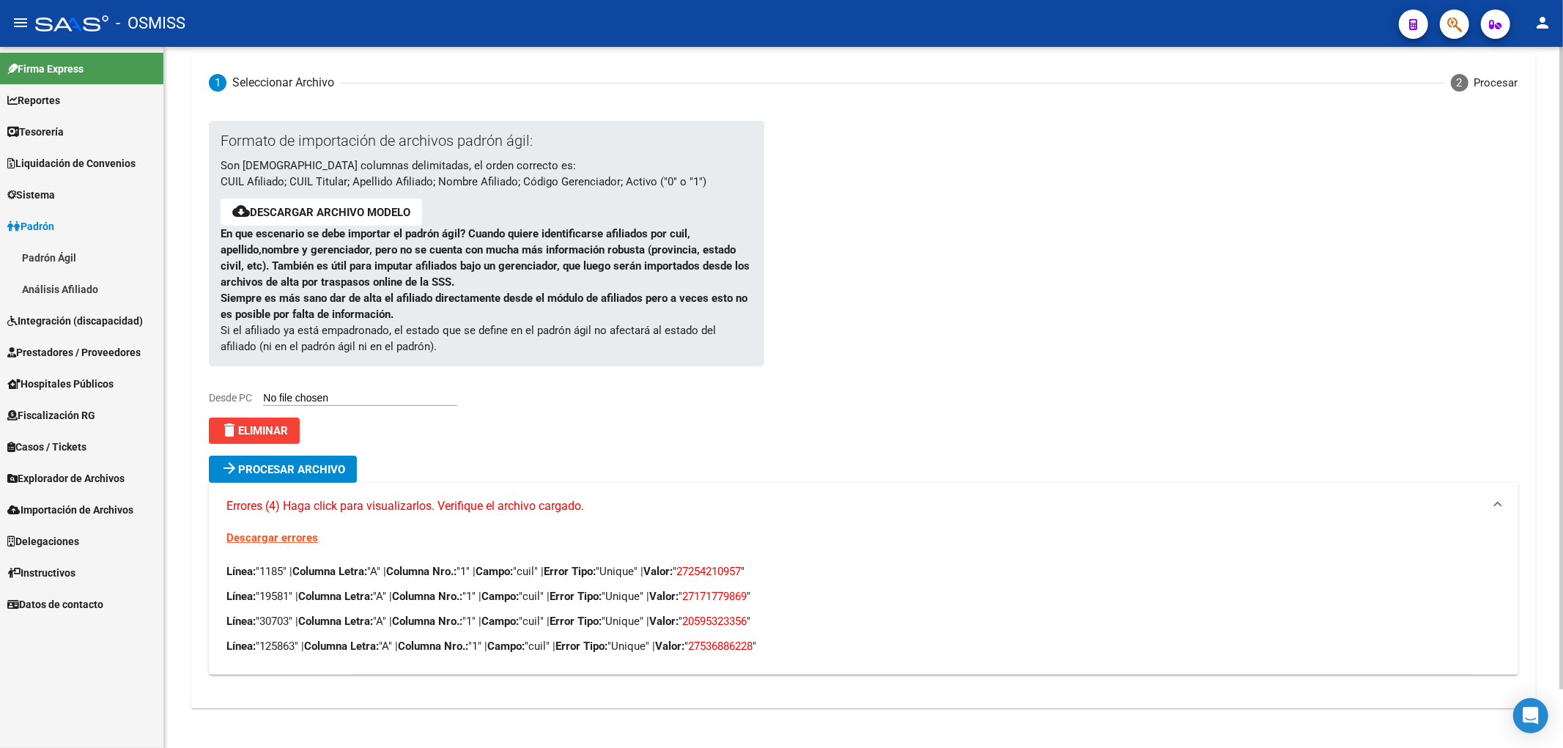
click at [741, 566] on span "27254210957" at bounding box center [708, 571] width 64 height 13
drag, startPoint x: 770, startPoint y: 571, endPoint x: 706, endPoint y: 569, distance: 63.8
click at [706, 569] on span "27254210957" at bounding box center [708, 571] width 64 height 13
click at [741, 573] on span "27254210957" at bounding box center [708, 571] width 64 height 13
drag, startPoint x: 772, startPoint y: 573, endPoint x: 706, endPoint y: 570, distance: 65.3
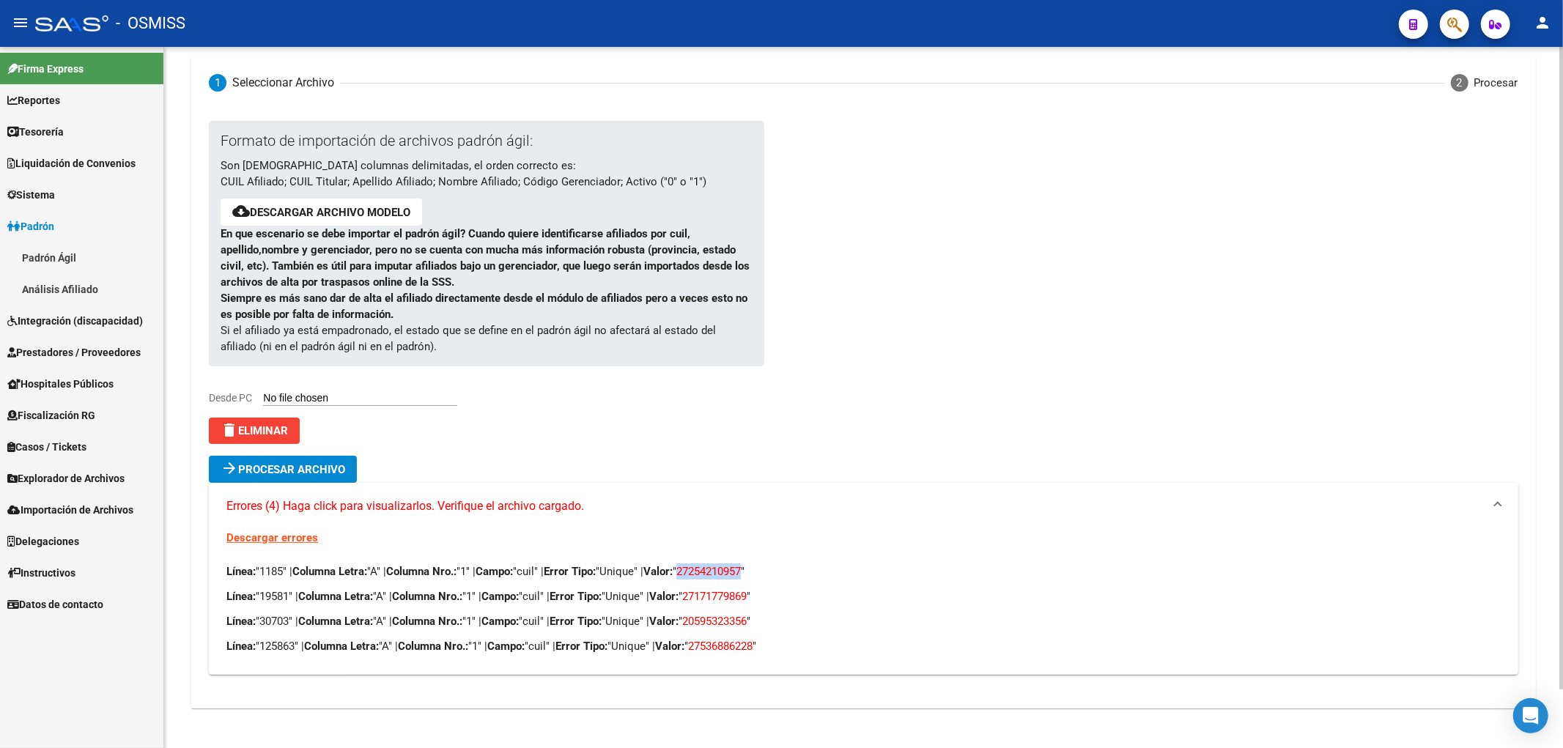
click at [706, 570] on span "27254210957" at bounding box center [708, 571] width 64 height 13
copy span "27254210957"
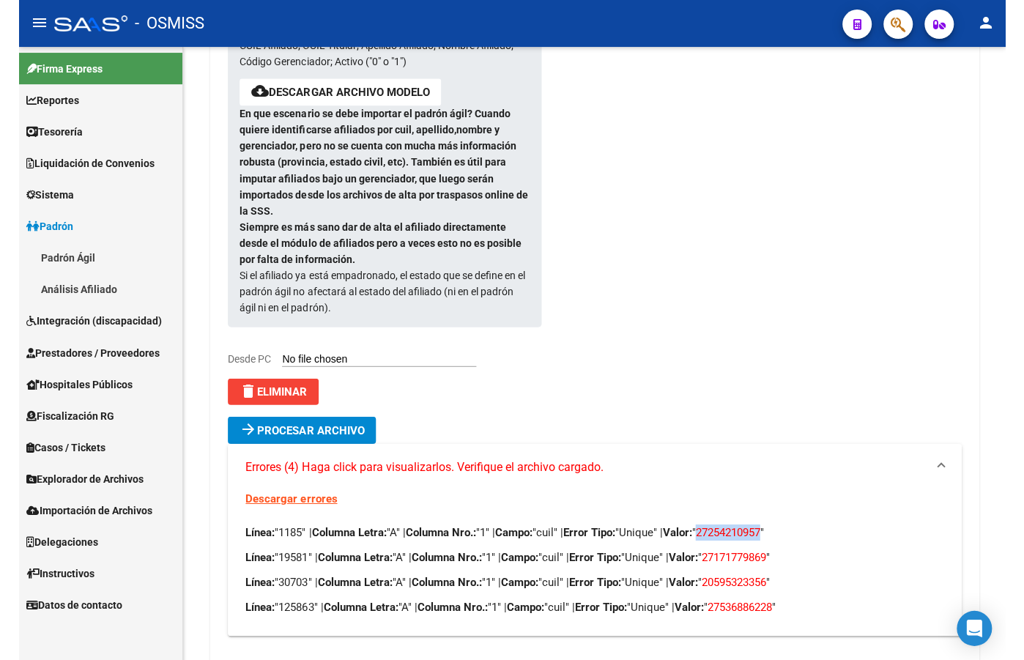
scroll to position [247, 0]
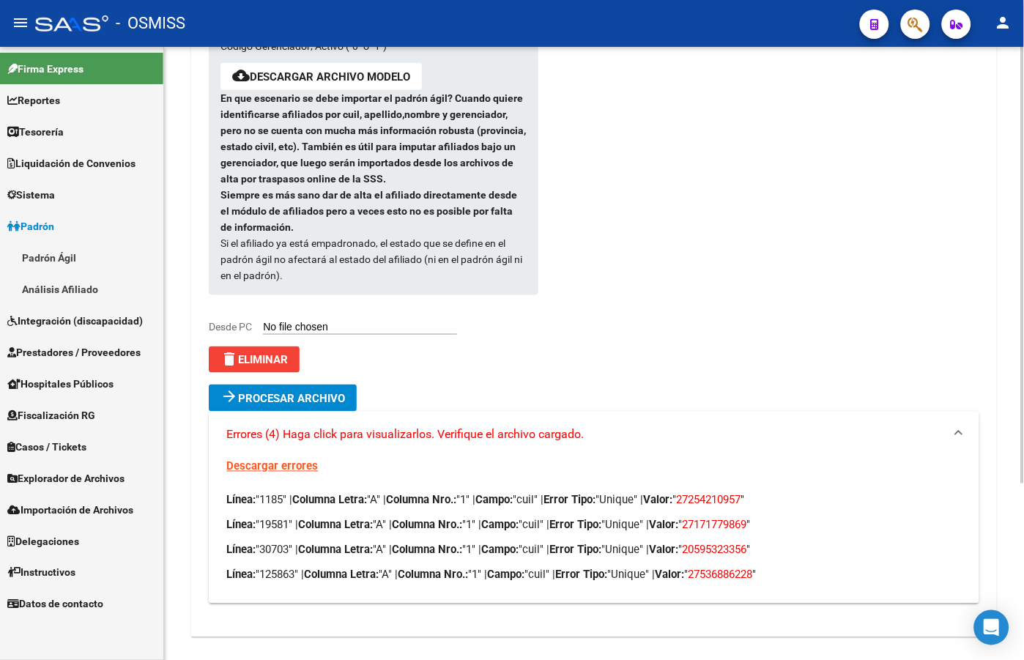
click at [747, 519] on span "27171779869" at bounding box center [714, 525] width 64 height 13
drag, startPoint x: 778, startPoint y: 507, endPoint x: 712, endPoint y: 516, distance: 66.5
click at [712, 517] on p "Línea: "19581" | Columna Letra: "A" | Columna Nro.: "1" | Campo: "cuil" | Error…" at bounding box center [593, 525] width 735 height 16
copy span "27171779869"
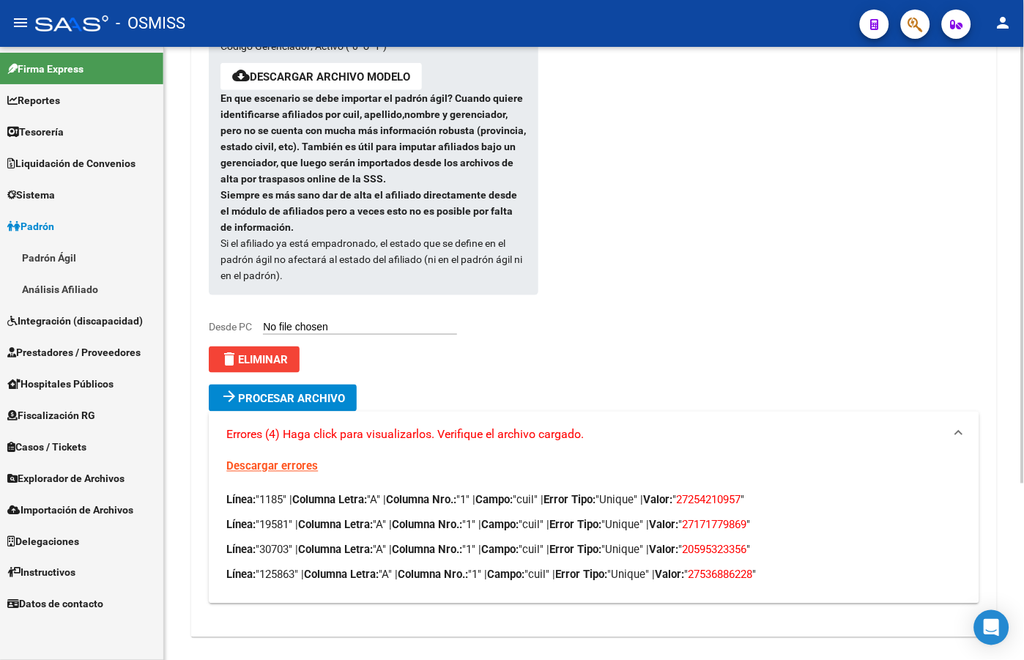
click at [747, 544] on span "20595323356" at bounding box center [714, 550] width 64 height 13
drag, startPoint x: 778, startPoint y: 531, endPoint x: 714, endPoint y: 531, distance: 64.5
click at [714, 544] on span "20595323356" at bounding box center [714, 550] width 64 height 13
copy span "20595323356"
click at [752, 569] on span "27536886228" at bounding box center [720, 575] width 64 height 13
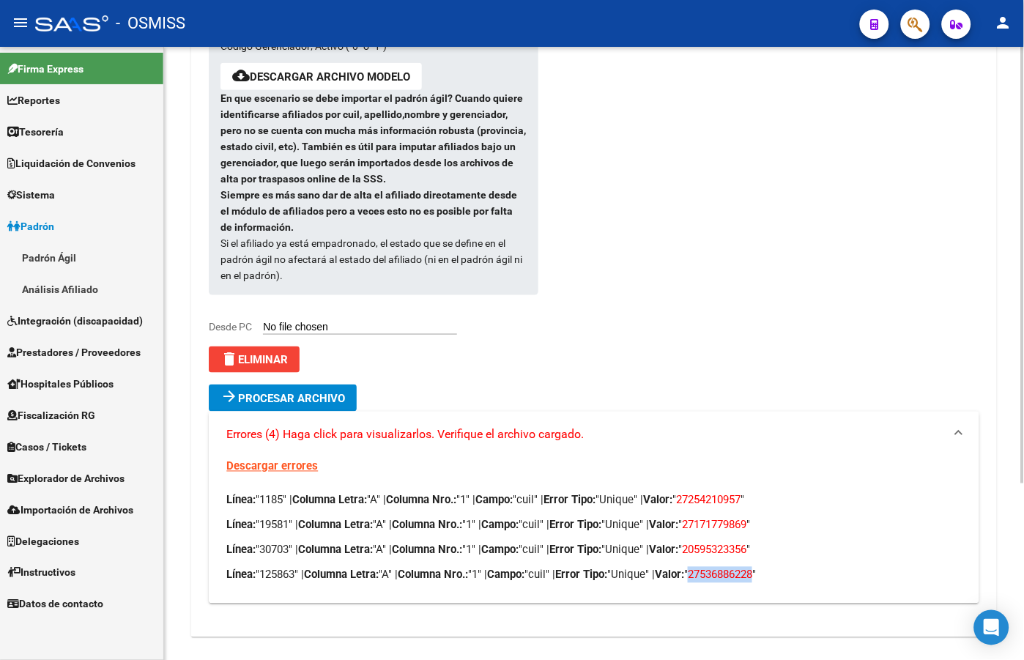
drag, startPoint x: 785, startPoint y: 558, endPoint x: 716, endPoint y: 558, distance: 69.6
click at [716, 567] on p "Línea: "125863" | Columna Letra: "A" | Columna Nro.: "1" | Campo: "cuil" | Erro…" at bounding box center [593, 575] width 735 height 16
click at [273, 347] on button "delete Eliminar" at bounding box center [254, 360] width 91 height 26
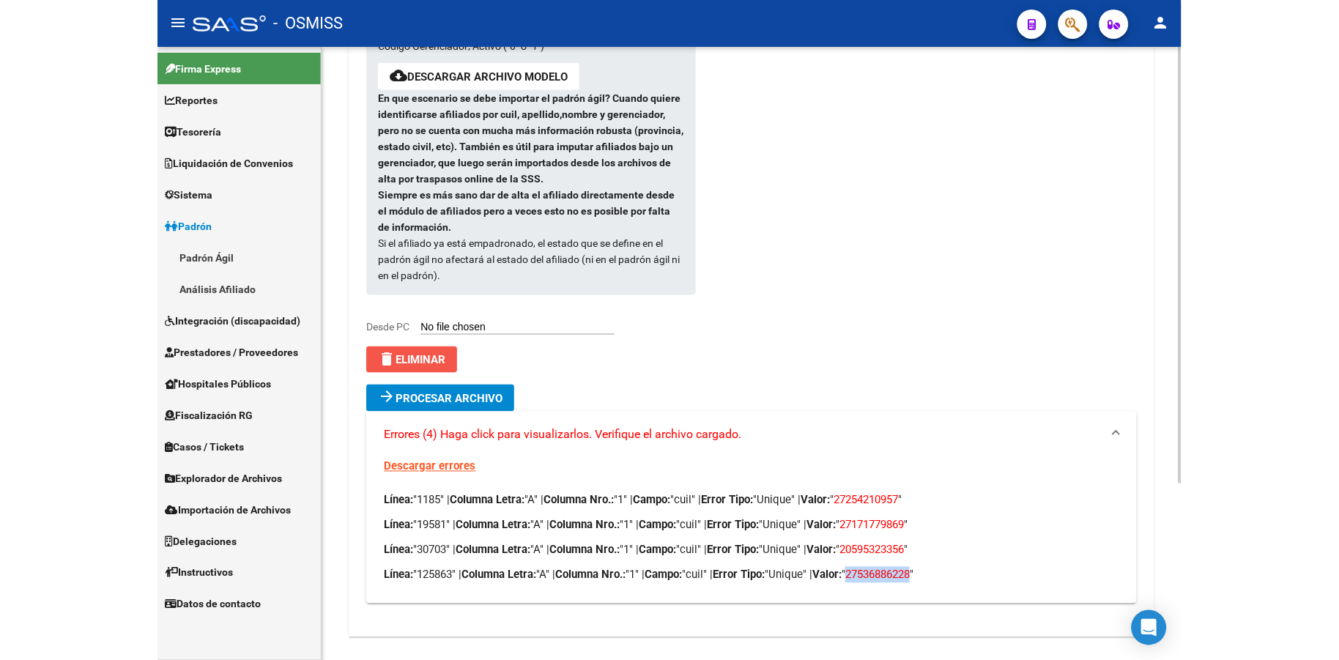
scroll to position [18, 0]
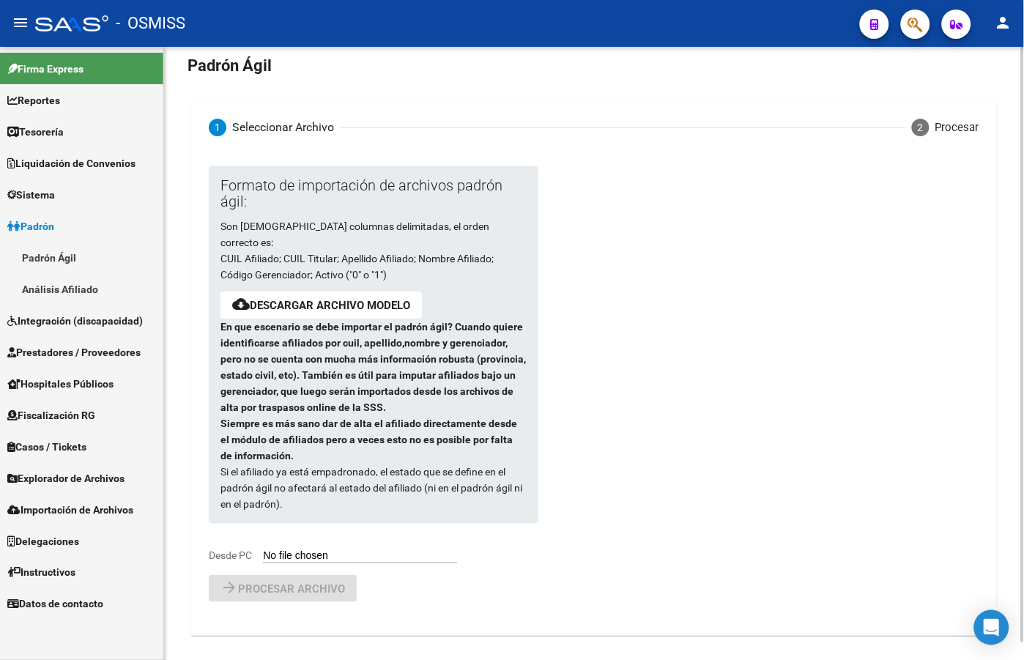
click at [328, 530] on div "Formato de importación de archivos padrón ágil: Son [DEMOGRAPHIC_DATA] columnas…" at bounding box center [362, 365] width 306 height 398
click at [347, 550] on input "Desde PC" at bounding box center [360, 557] width 194 height 14
type input "C:\fakepath\250811_1.csv"
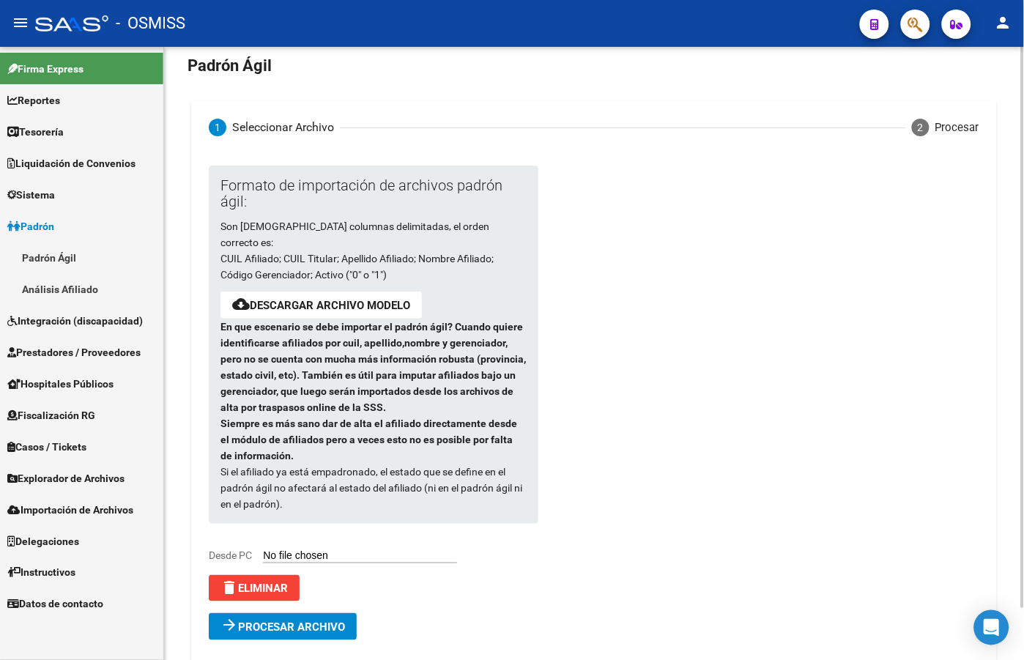
click at [339, 621] on span "Procesar archivo" at bounding box center [291, 627] width 107 height 13
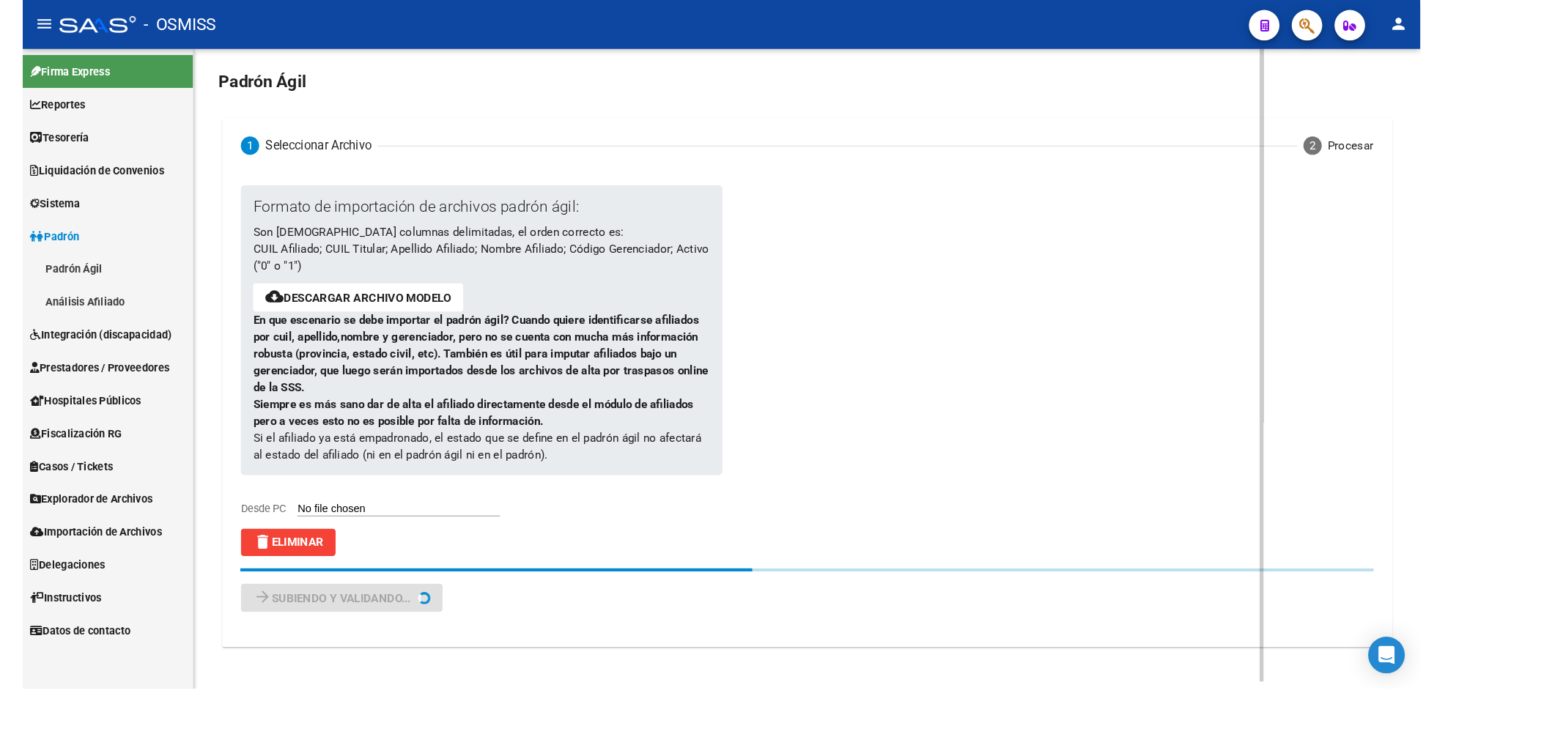
scroll to position [0, 0]
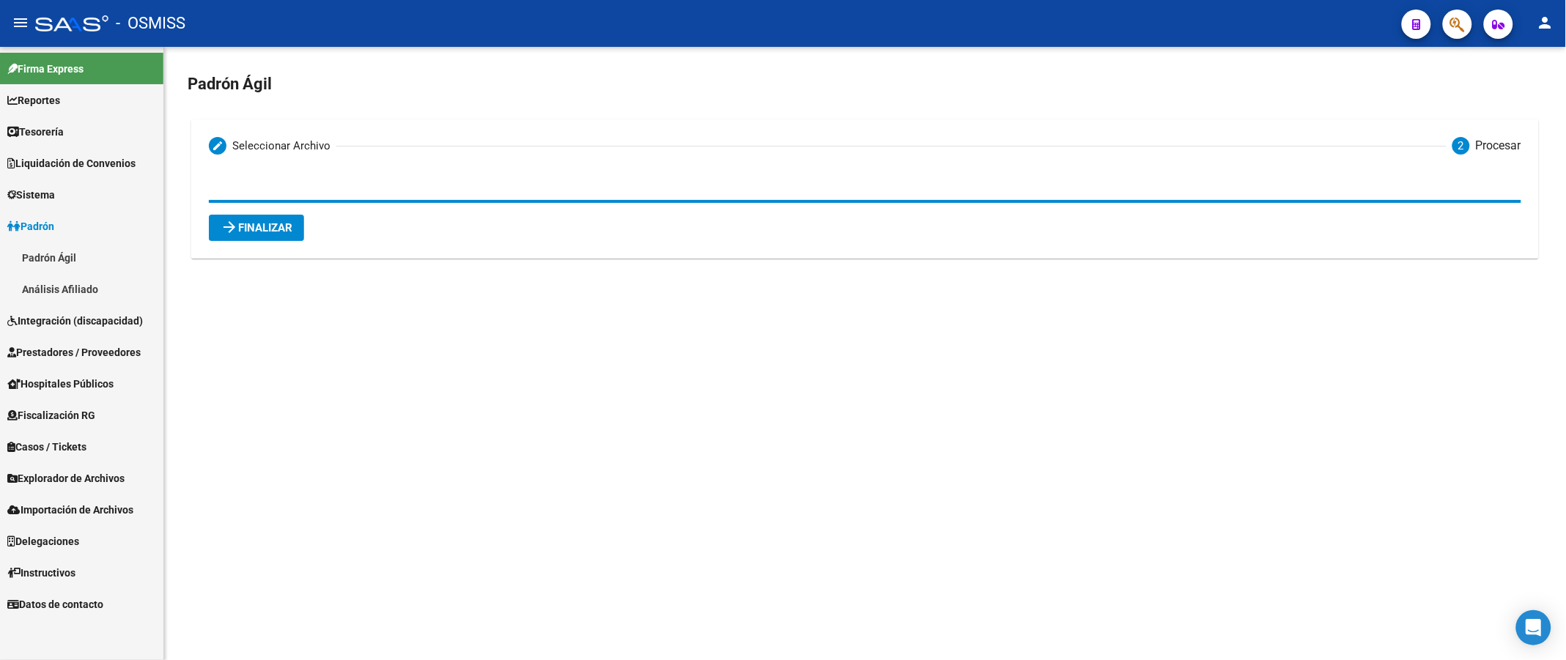
click at [264, 228] on span "arrow_forward Finalizar" at bounding box center [257, 227] width 72 height 13
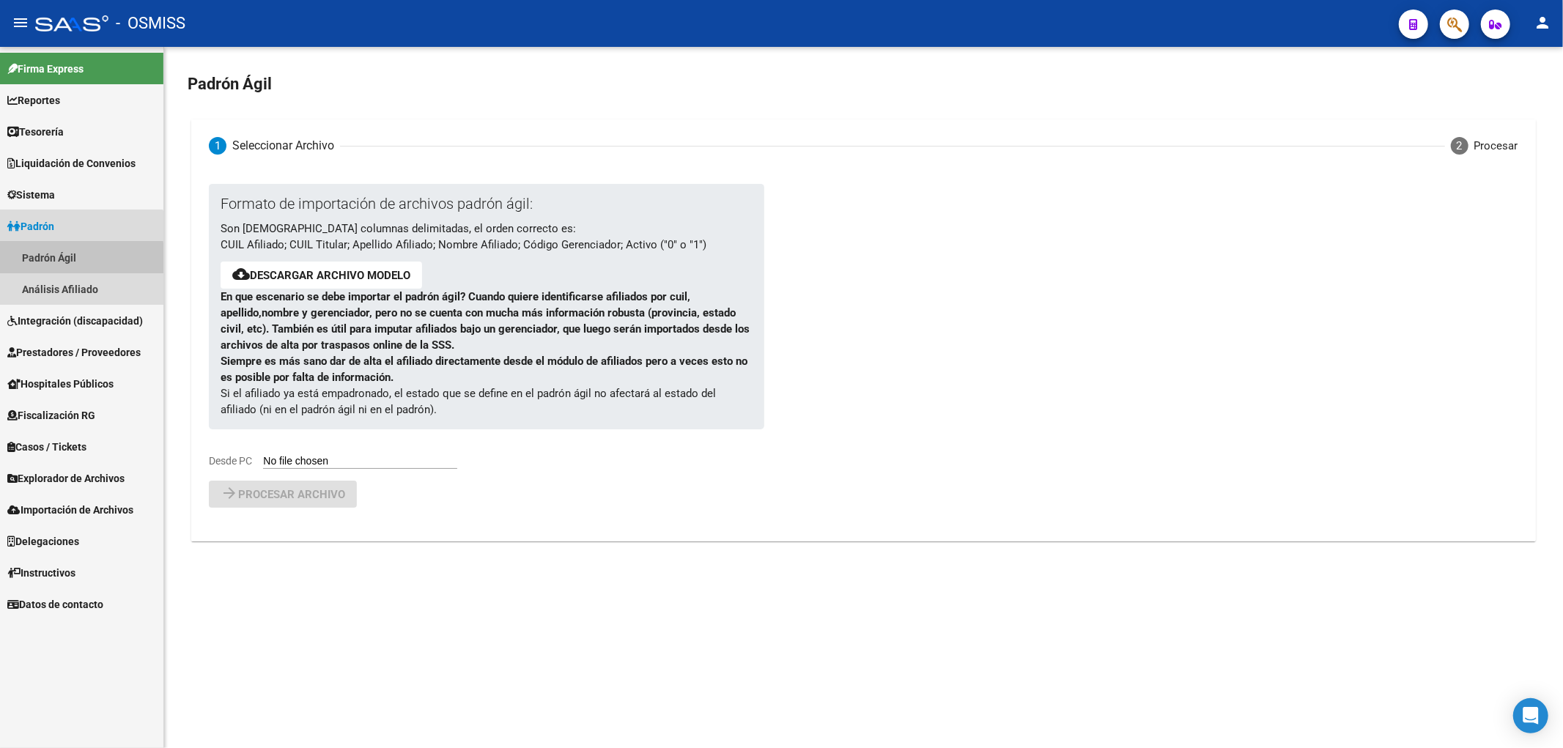
click at [47, 261] on link "Padrón Ágil" at bounding box center [81, 258] width 163 height 32
